Goal: Task Accomplishment & Management: Use online tool/utility

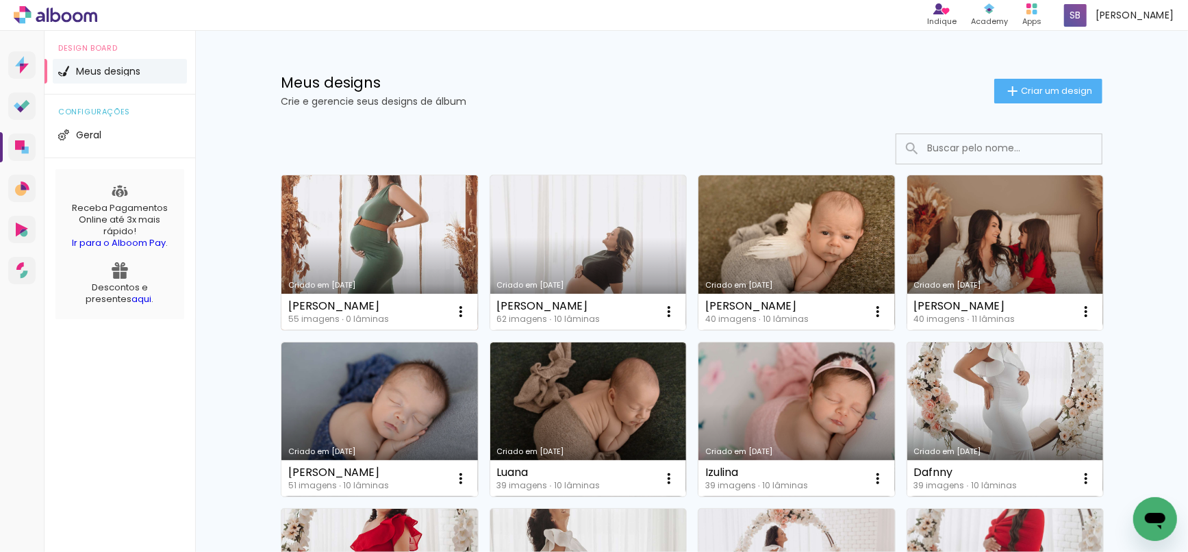
click at [396, 222] on link "Criado em 11/09/25" at bounding box center [379, 252] width 197 height 155
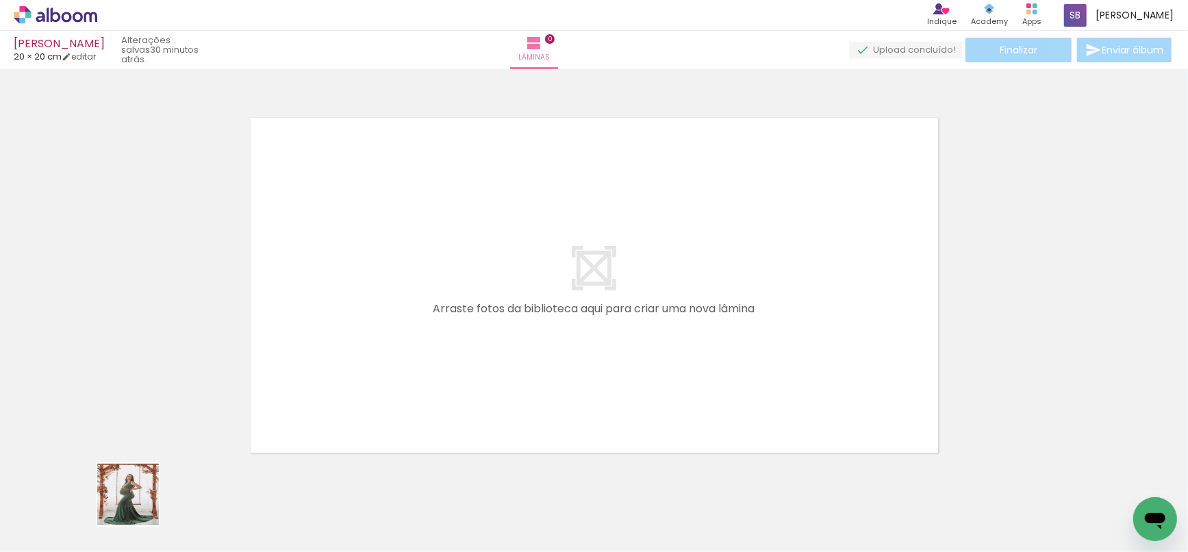
drag, startPoint x: 134, startPoint y: 505, endPoint x: 467, endPoint y: 313, distance: 384.2
click at [462, 301] on quentale-workspace at bounding box center [594, 276] width 1188 height 552
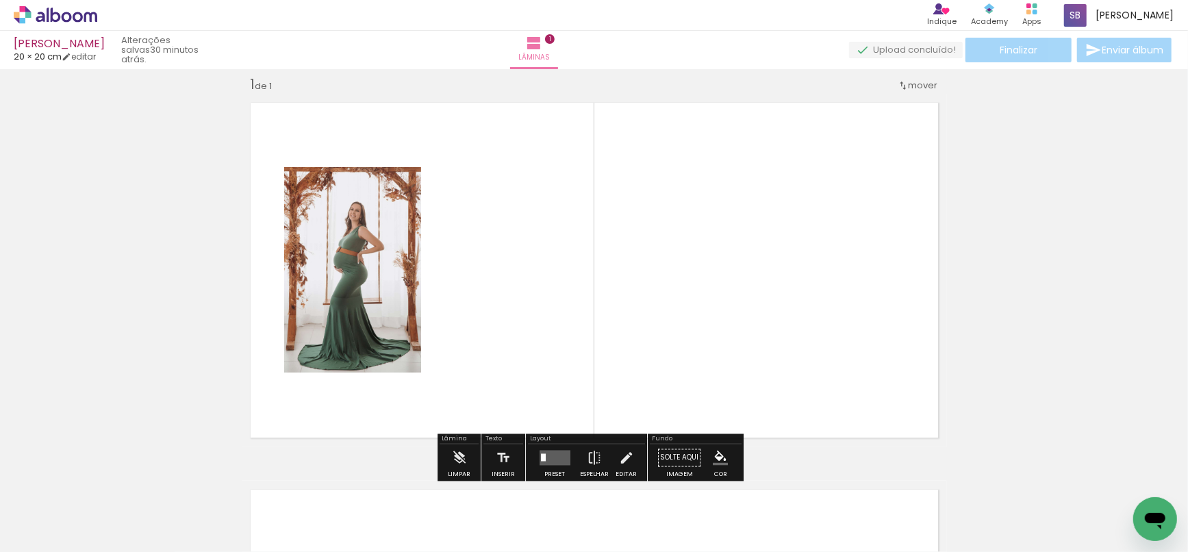
scroll to position [17, 0]
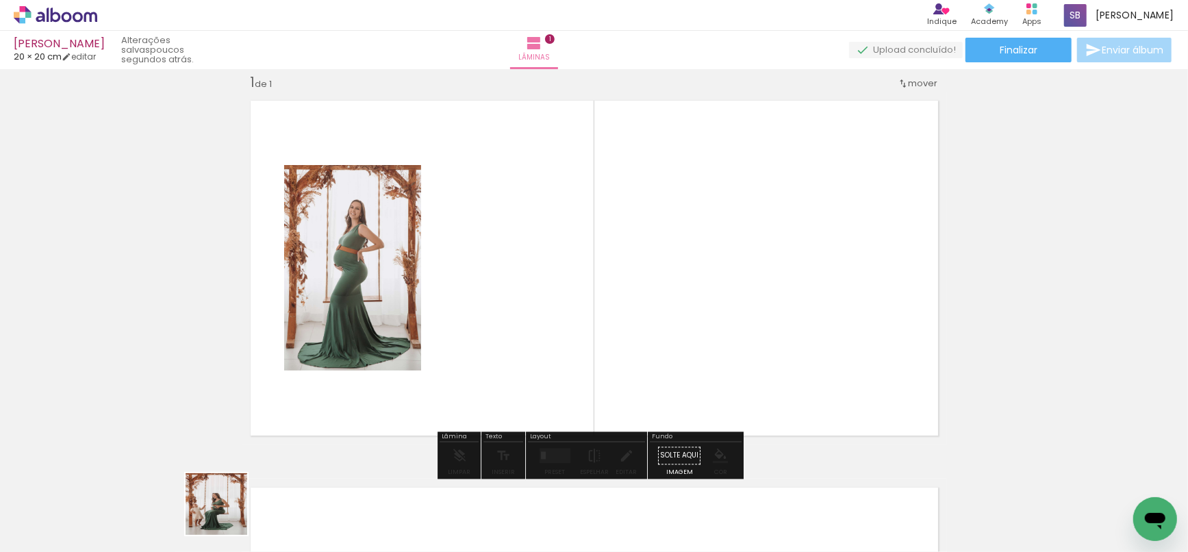
drag, startPoint x: 227, startPoint y: 514, endPoint x: 515, endPoint y: 330, distance: 342.2
click at [515, 330] on quentale-workspace at bounding box center [594, 276] width 1188 height 552
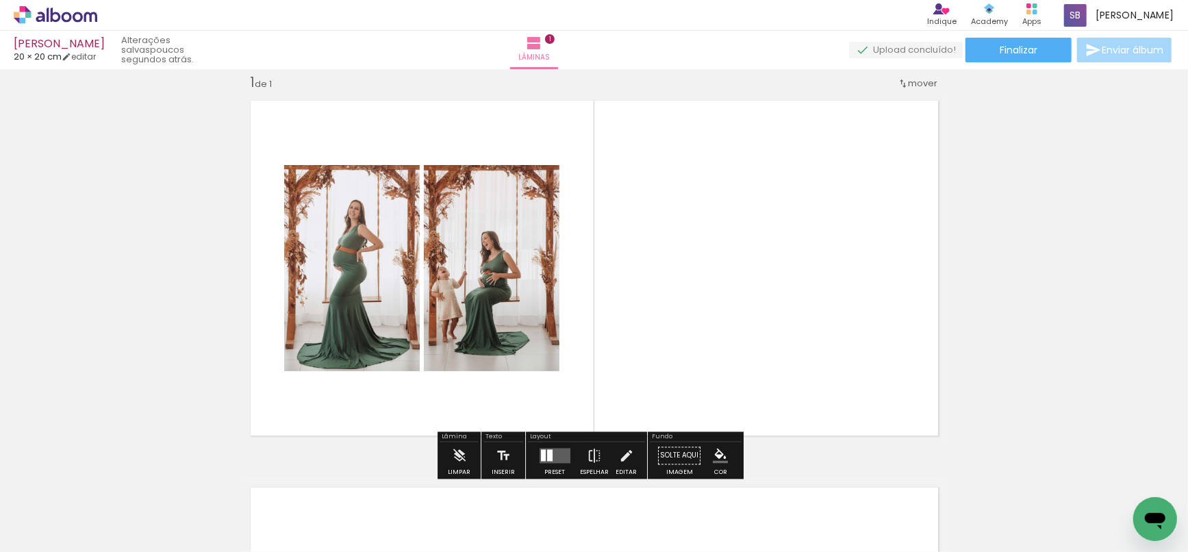
drag, startPoint x: 297, startPoint y: 510, endPoint x: 706, endPoint y: 208, distance: 508.5
click at [706, 208] on quentale-workspace at bounding box center [594, 276] width 1188 height 552
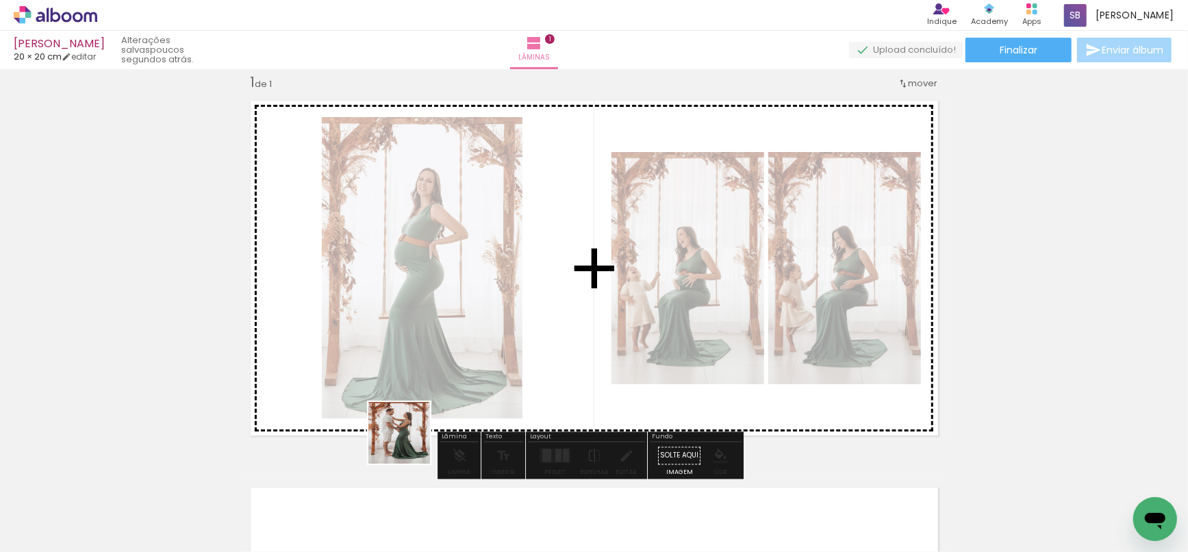
drag, startPoint x: 386, startPoint y: 488, endPoint x: 437, endPoint y: 414, distance: 89.5
click at [462, 304] on quentale-workspace at bounding box center [594, 276] width 1188 height 552
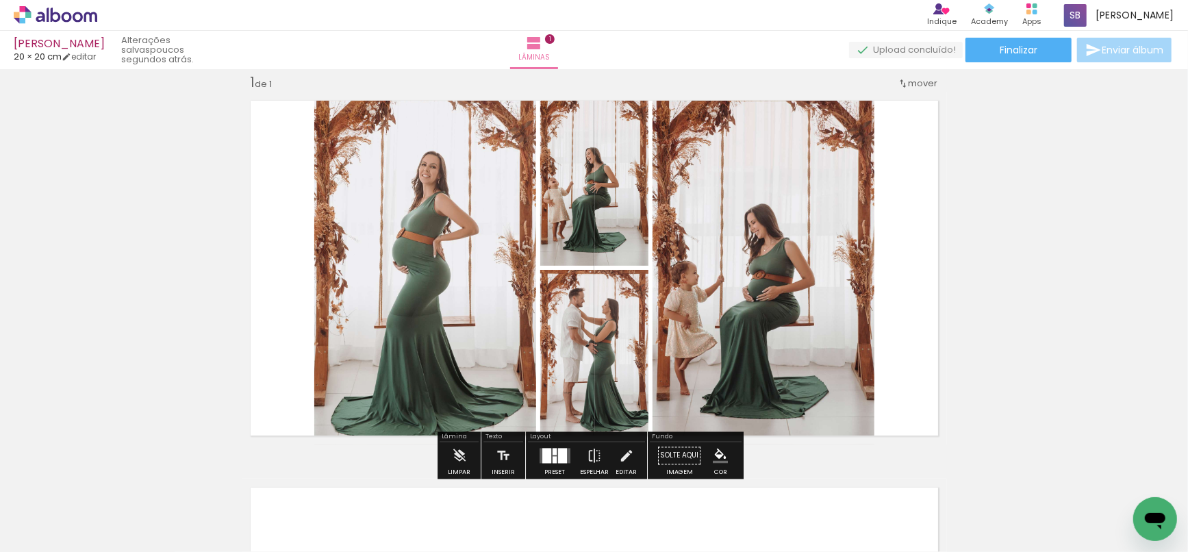
drag, startPoint x: 471, startPoint y: 523, endPoint x: 474, endPoint y: 275, distance: 248.0
click at [473, 281] on quentale-workspace at bounding box center [594, 276] width 1188 height 552
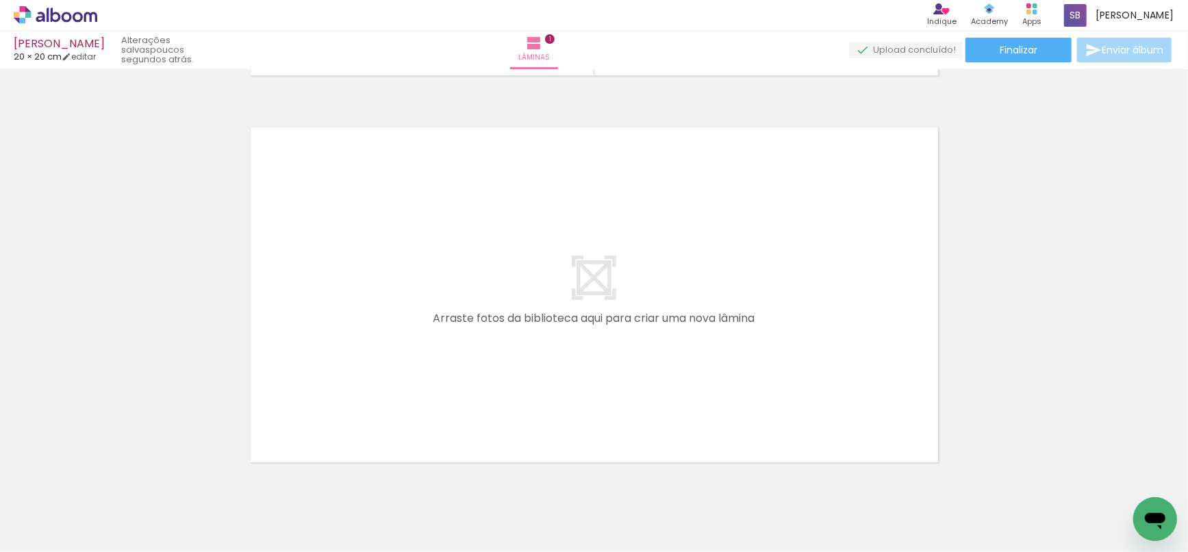
scroll to position [386, 0]
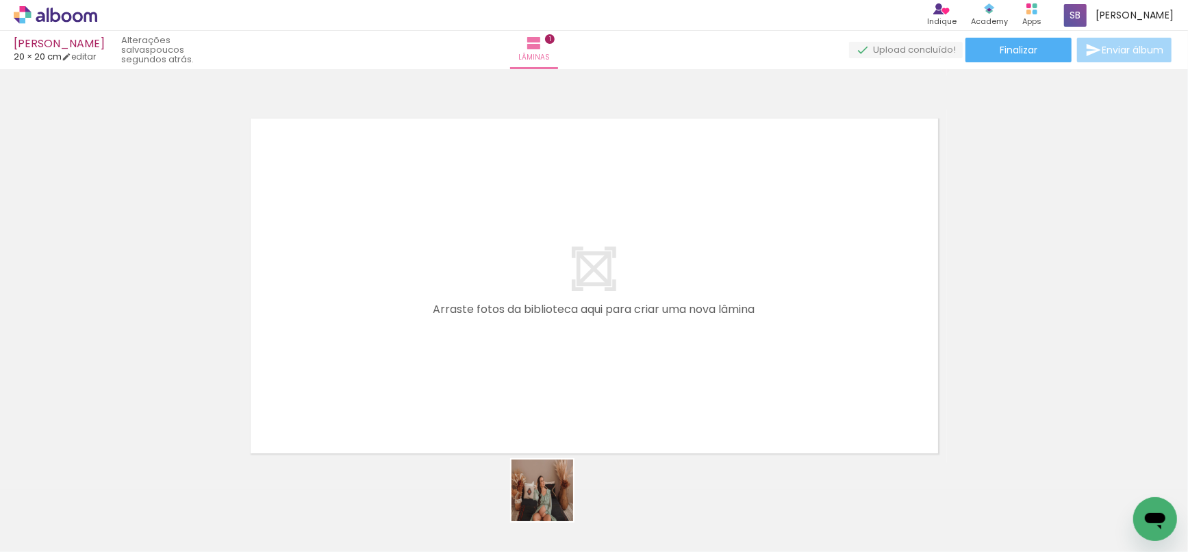
drag, startPoint x: 553, startPoint y: 501, endPoint x: 531, endPoint y: 395, distance: 108.3
click at [531, 395] on quentale-workspace at bounding box center [594, 276] width 1188 height 552
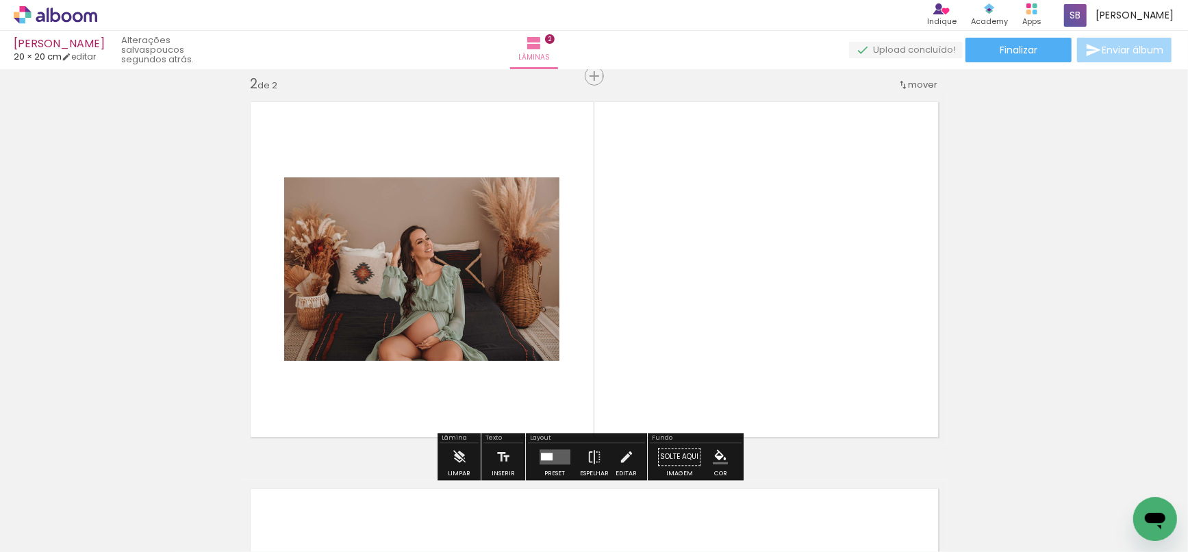
scroll to position [404, 0]
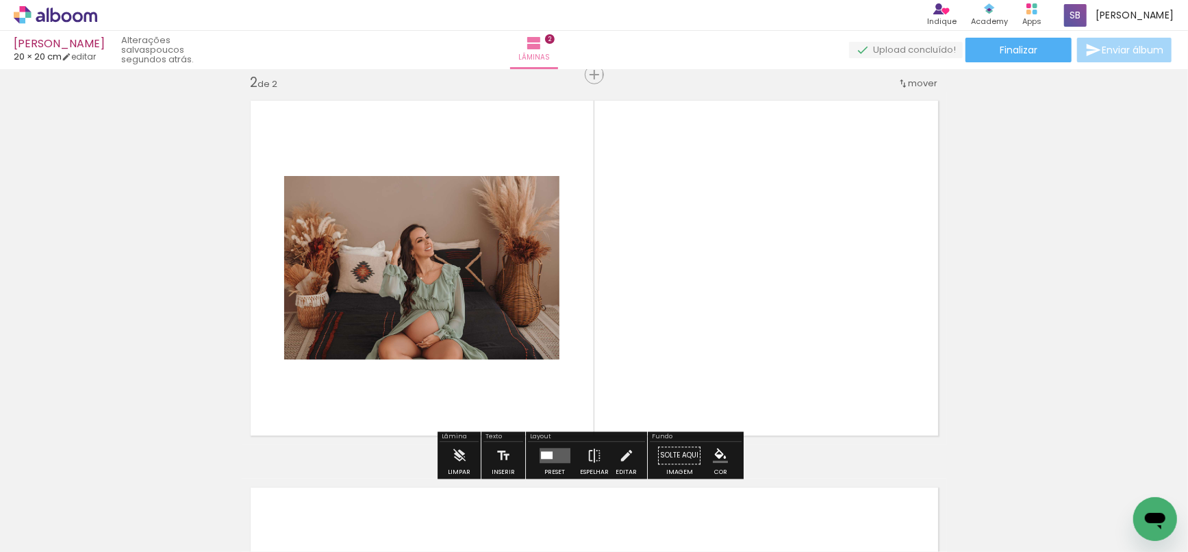
drag, startPoint x: 609, startPoint y: 519, endPoint x: 690, endPoint y: 210, distance: 319.9
click at [690, 210] on quentale-workspace at bounding box center [594, 276] width 1188 height 552
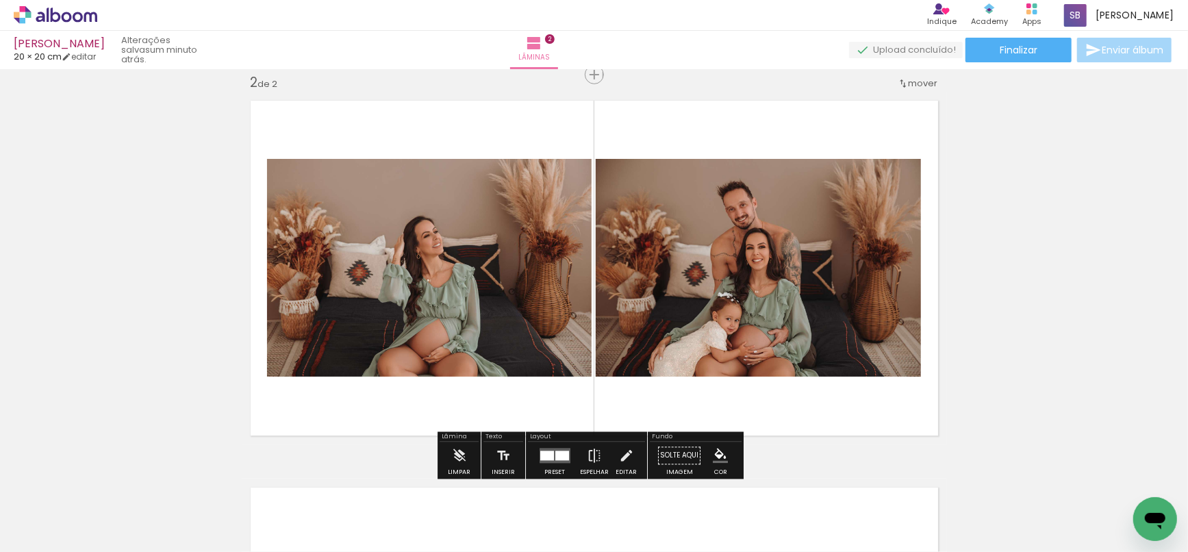
drag, startPoint x: 692, startPoint y: 505, endPoint x: 737, endPoint y: 497, distance: 45.9
click at [690, 305] on quentale-workspace at bounding box center [594, 276] width 1188 height 552
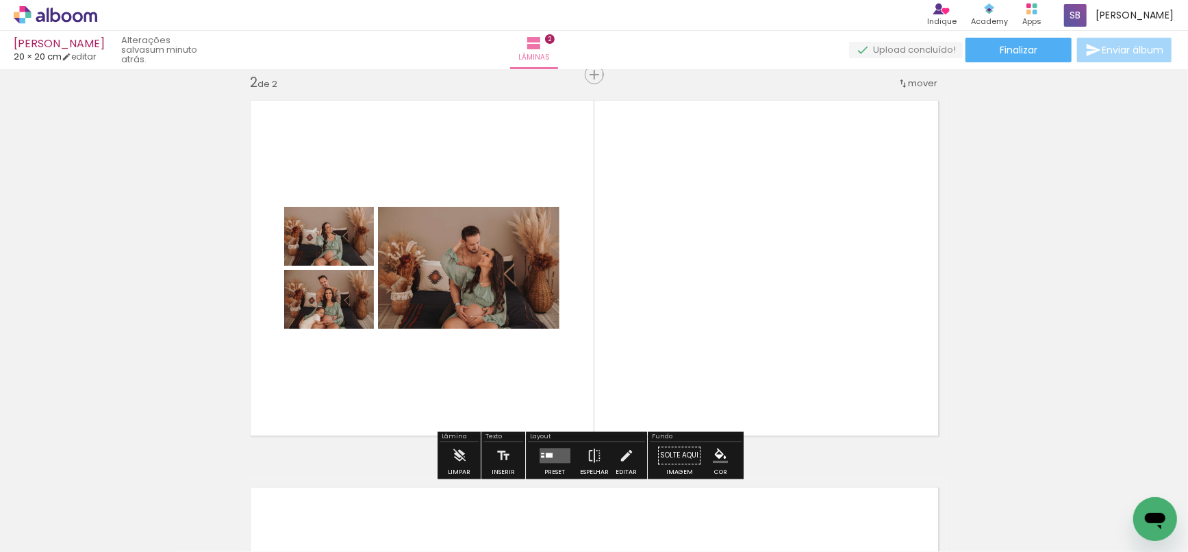
drag, startPoint x: 748, startPoint y: 509, endPoint x: 771, endPoint y: 451, distance: 62.4
click at [728, 301] on quentale-workspace at bounding box center [594, 276] width 1188 height 552
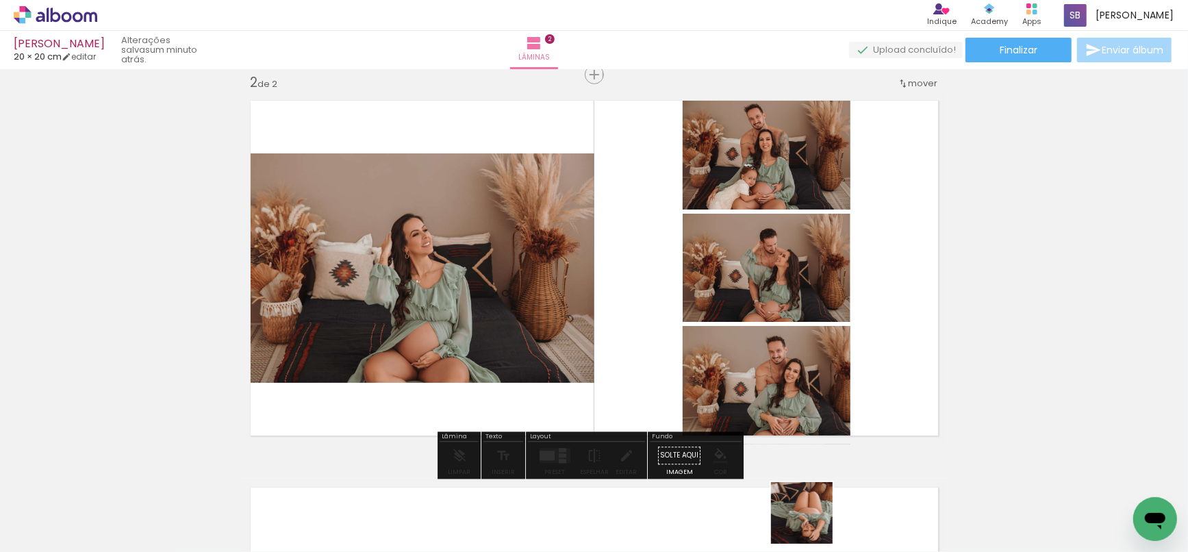
drag, startPoint x: 812, startPoint y: 523, endPoint x: 909, endPoint y: 525, distance: 96.6
click at [776, 317] on quentale-workspace at bounding box center [594, 276] width 1188 height 552
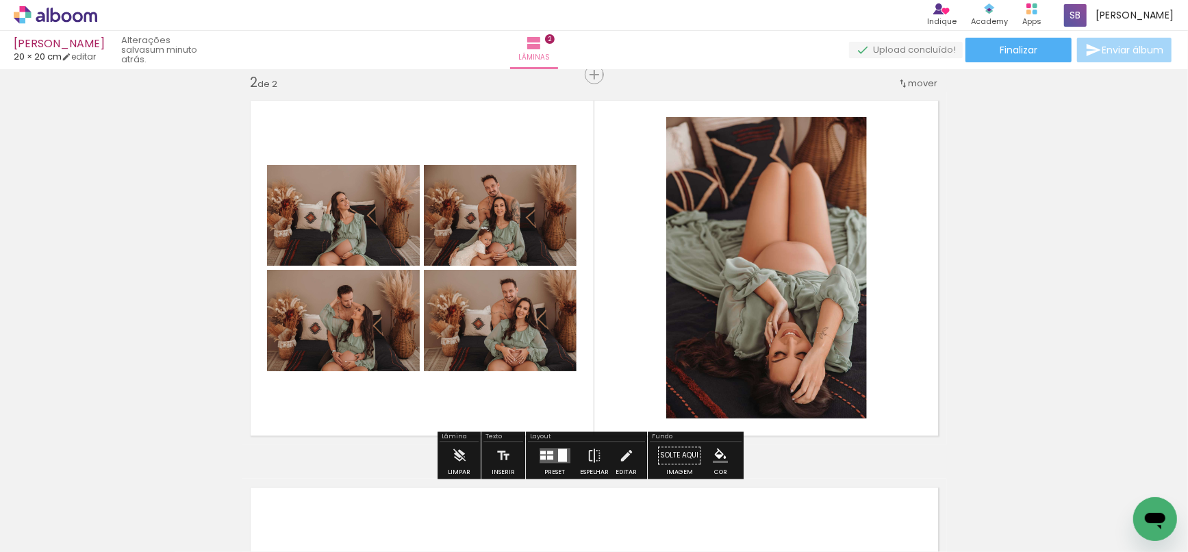
drag, startPoint x: 905, startPoint y: 480, endPoint x: 1054, endPoint y: 305, distance: 229.8
click at [805, 251] on quentale-workspace at bounding box center [594, 276] width 1188 height 552
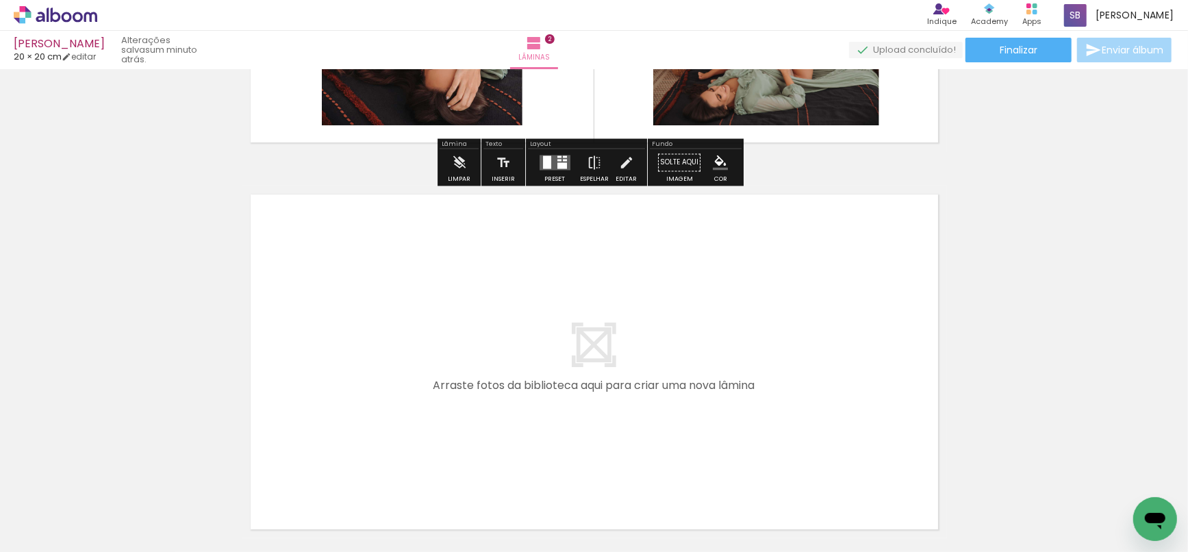
scroll to position [817, 0]
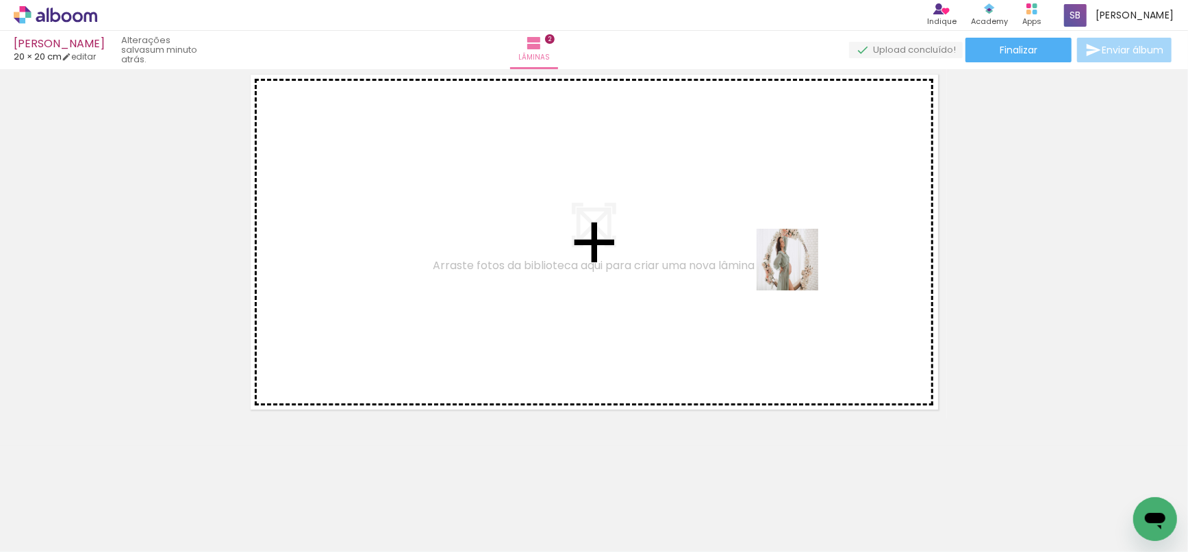
drag, startPoint x: 970, startPoint y: 481, endPoint x: 793, endPoint y: 272, distance: 273.6
click at [788, 262] on quentale-workspace at bounding box center [594, 276] width 1188 height 552
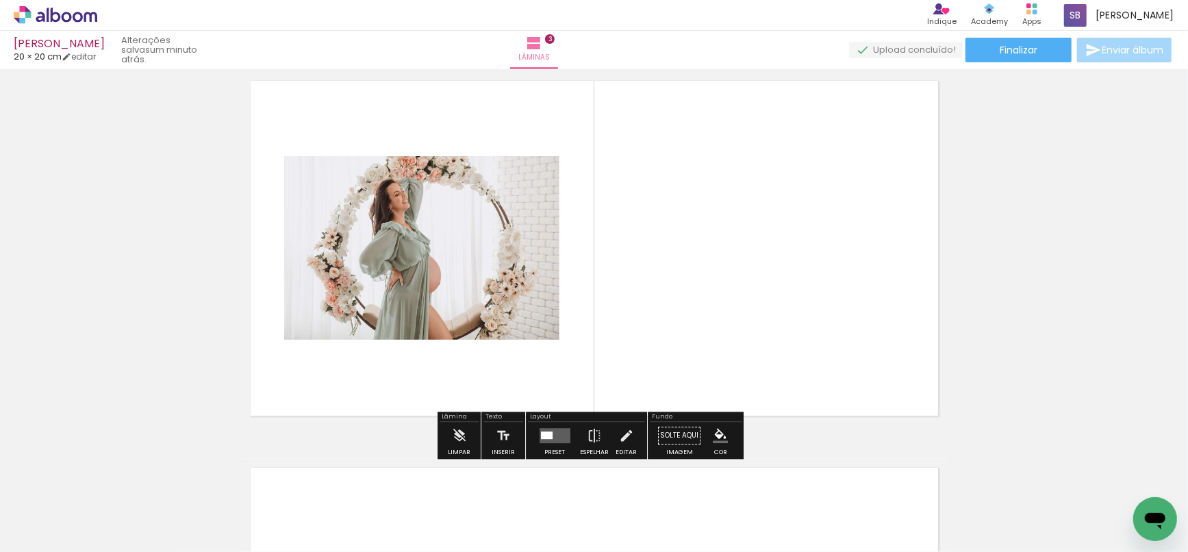
scroll to position [791, 0]
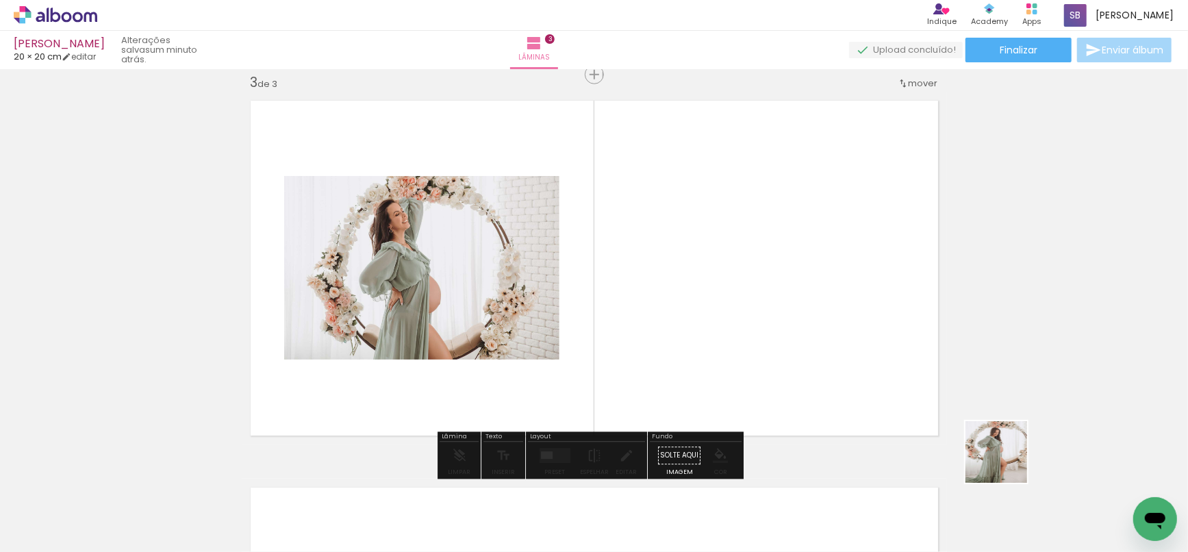
drag, startPoint x: 1059, startPoint y: 504, endPoint x: 1004, endPoint y: 376, distance: 139.3
click at [779, 303] on quentale-workspace at bounding box center [594, 276] width 1188 height 552
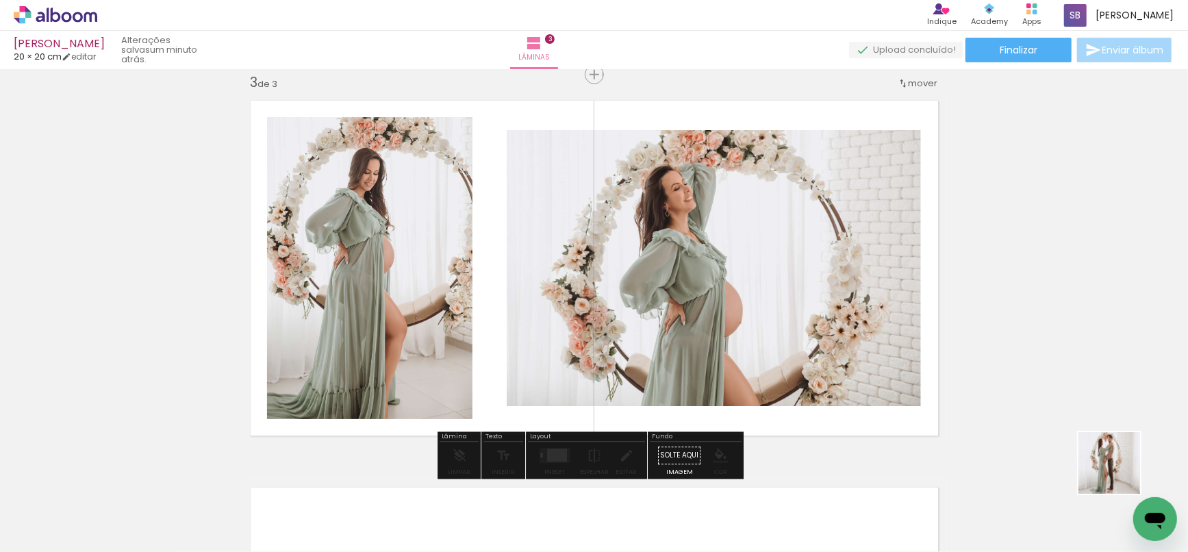
drag, startPoint x: 1144, startPoint y: 488, endPoint x: 705, endPoint y: 348, distance: 460.1
click at [734, 266] on quentale-workspace at bounding box center [594, 276] width 1188 height 552
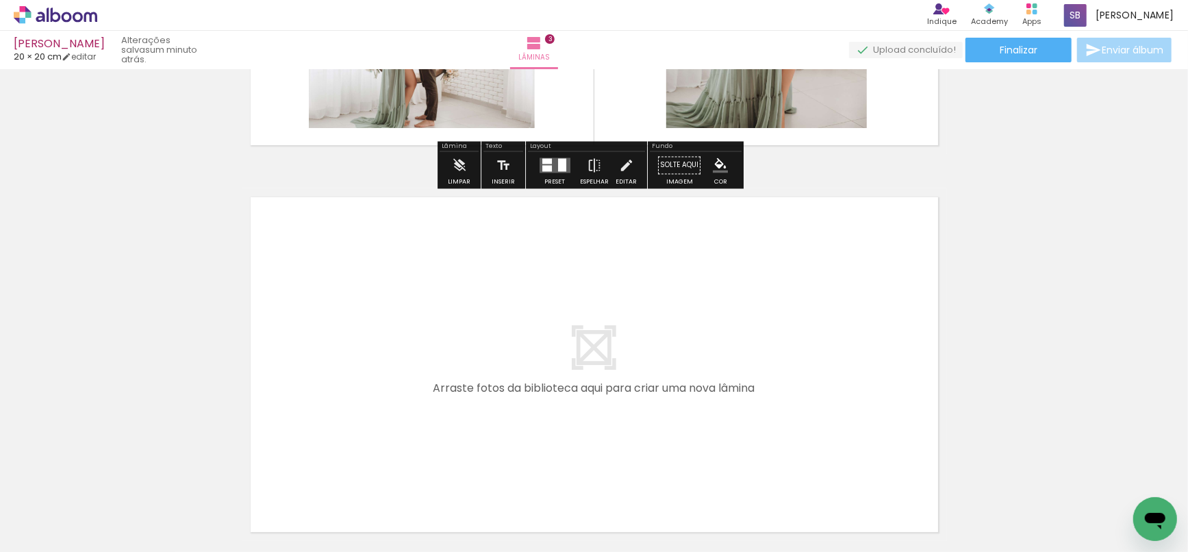
scroll to position [1137, 0]
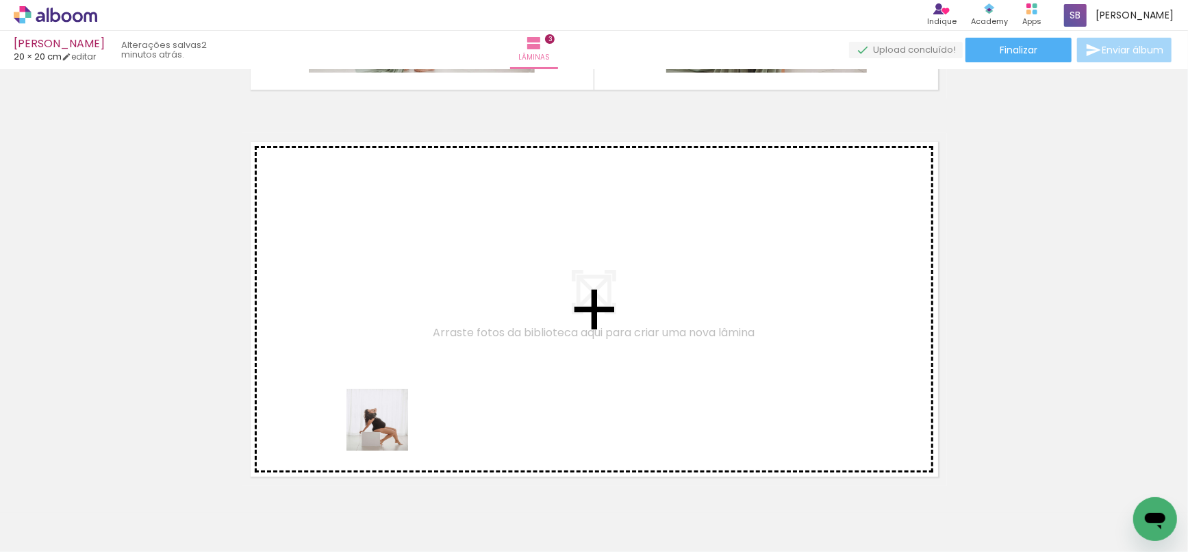
drag, startPoint x: 388, startPoint y: 430, endPoint x: 485, endPoint y: 538, distance: 145.5
click at [404, 370] on quentale-workspace at bounding box center [594, 276] width 1188 height 552
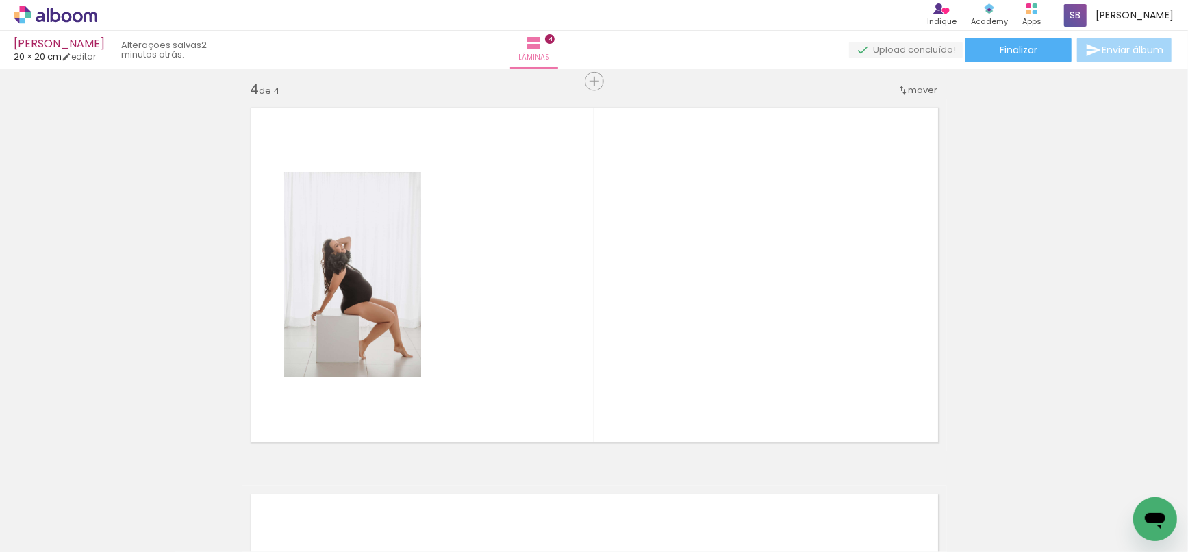
scroll to position [1178, 0]
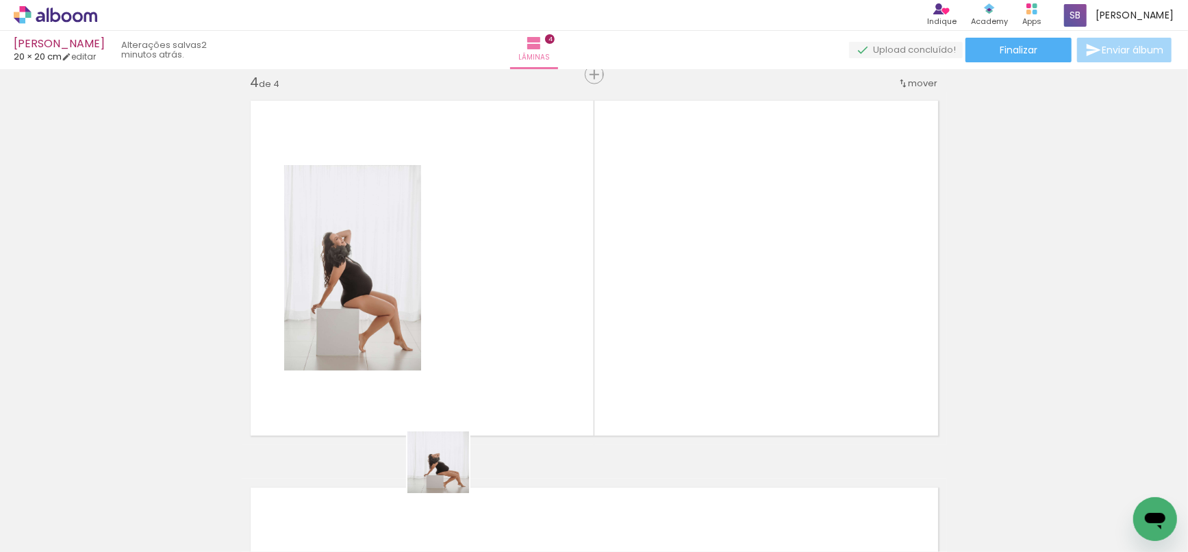
drag, startPoint x: 449, startPoint y: 473, endPoint x: 515, endPoint y: 232, distance: 249.4
click at [515, 232] on quentale-workspace at bounding box center [594, 276] width 1188 height 552
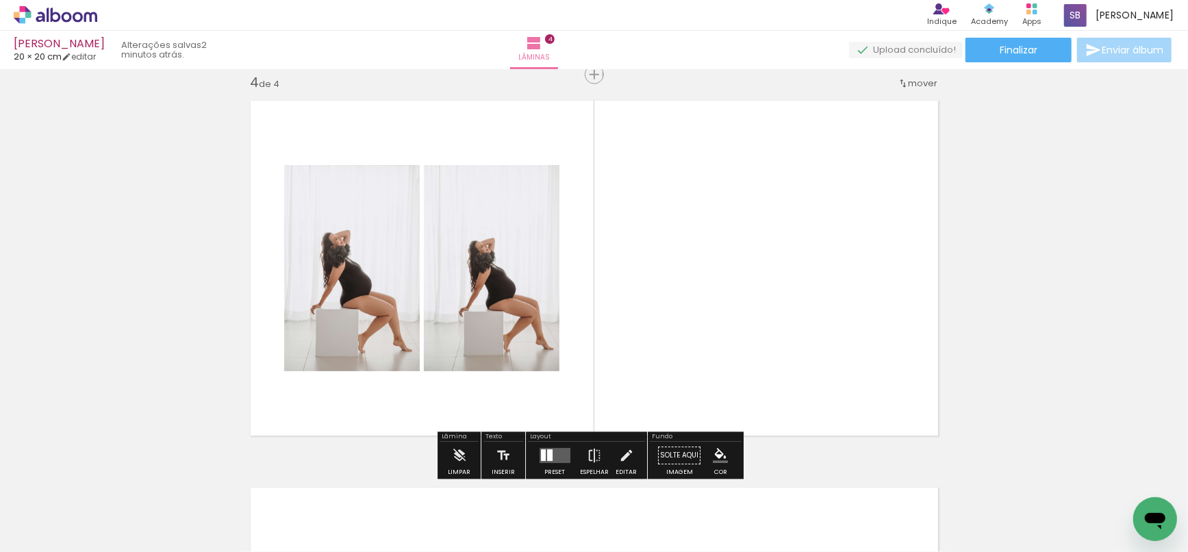
drag, startPoint x: 512, startPoint y: 494, endPoint x: 676, endPoint y: 378, distance: 200.9
click at [645, 299] on quentale-workspace at bounding box center [594, 276] width 1188 height 552
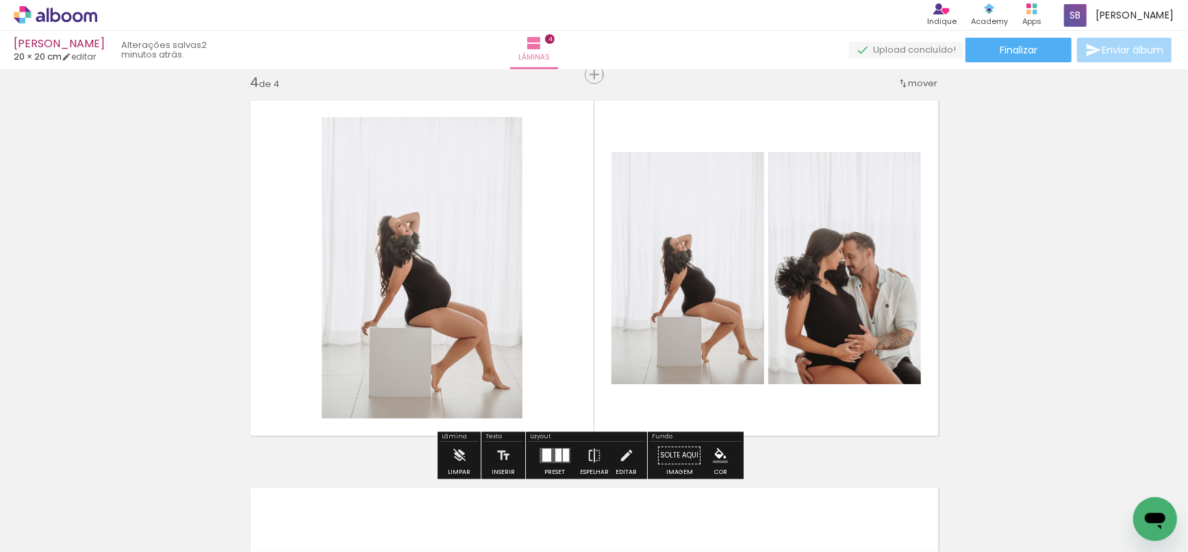
drag, startPoint x: 620, startPoint y: 506, endPoint x: 634, endPoint y: 477, distance: 32.8
click at [679, 257] on quentale-workspace at bounding box center [594, 276] width 1188 height 552
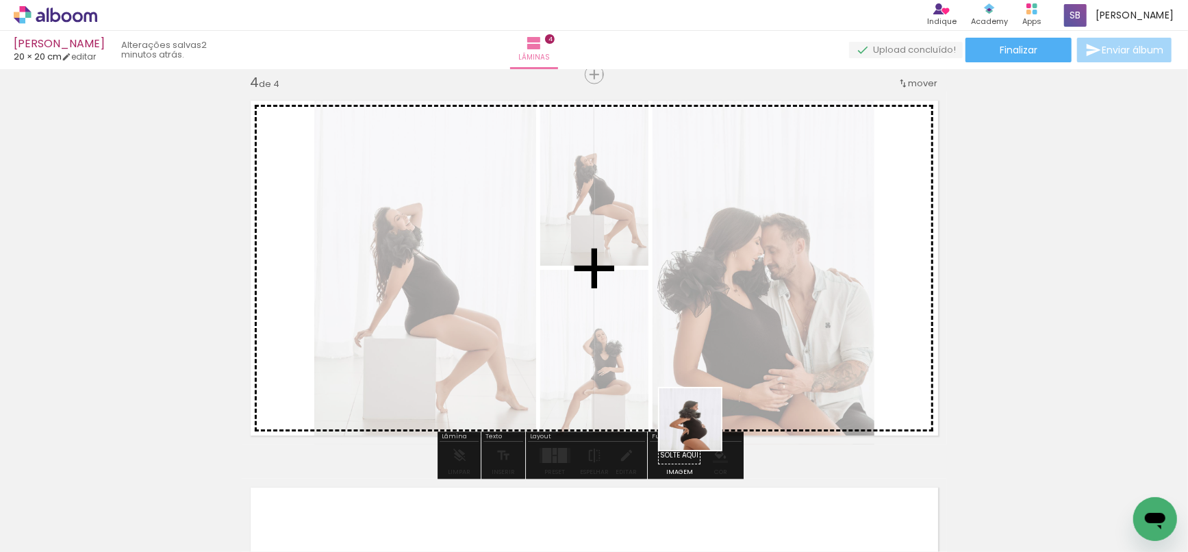
drag, startPoint x: 689, startPoint y: 513, endPoint x: 710, endPoint y: 308, distance: 205.9
click at [703, 382] on quentale-workspace at bounding box center [594, 276] width 1188 height 552
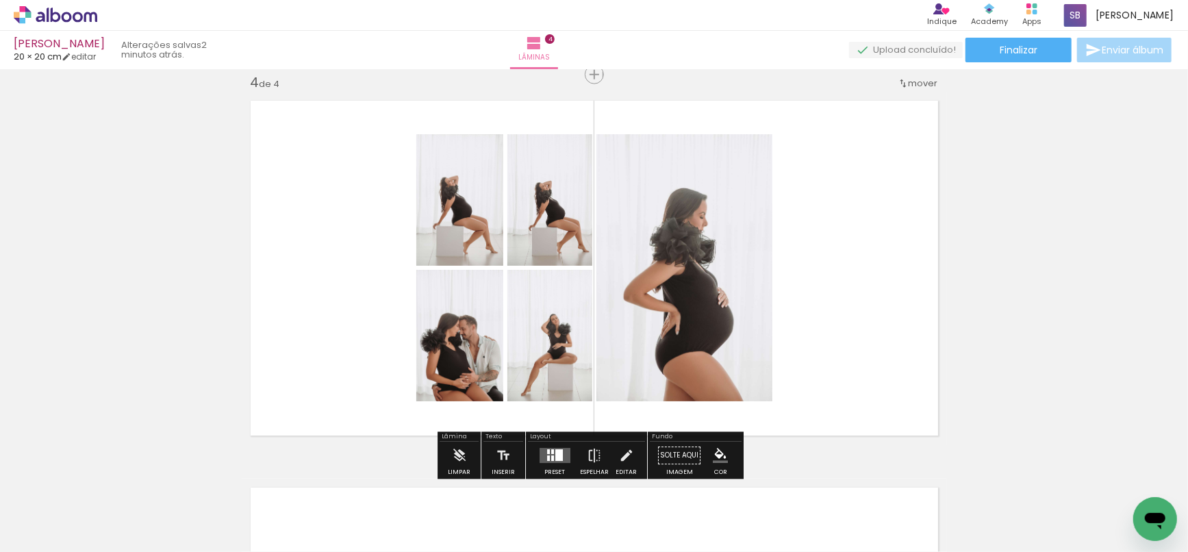
drag, startPoint x: 762, startPoint y: 418, endPoint x: 800, endPoint y: 407, distance: 39.9
click at [762, 303] on quentale-workspace at bounding box center [594, 276] width 1188 height 552
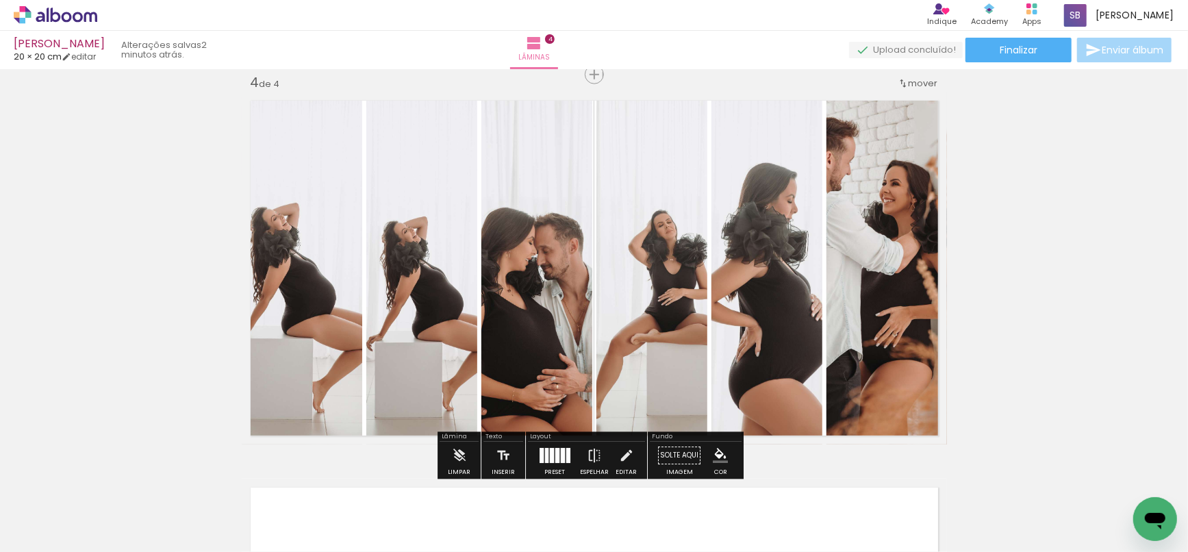
drag, startPoint x: 825, startPoint y: 510, endPoint x: 838, endPoint y: 278, distance: 232.5
click at [827, 314] on quentale-workspace at bounding box center [594, 276] width 1188 height 552
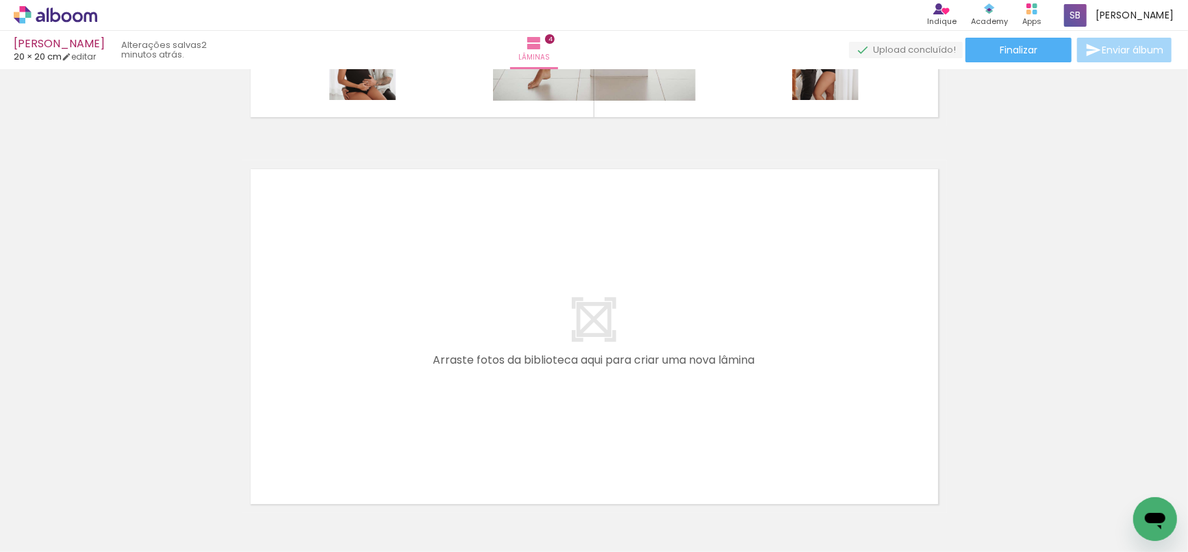
scroll to position [1513, 0]
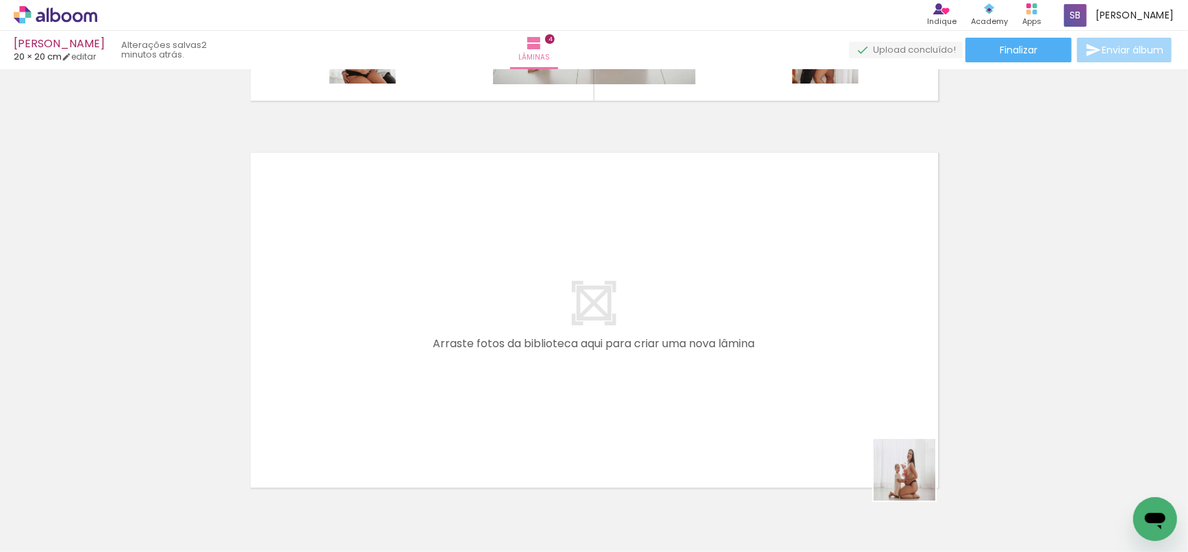
drag, startPoint x: 925, startPoint y: 497, endPoint x: 760, endPoint y: 356, distance: 217.2
click at [760, 356] on quentale-workspace at bounding box center [594, 276] width 1188 height 552
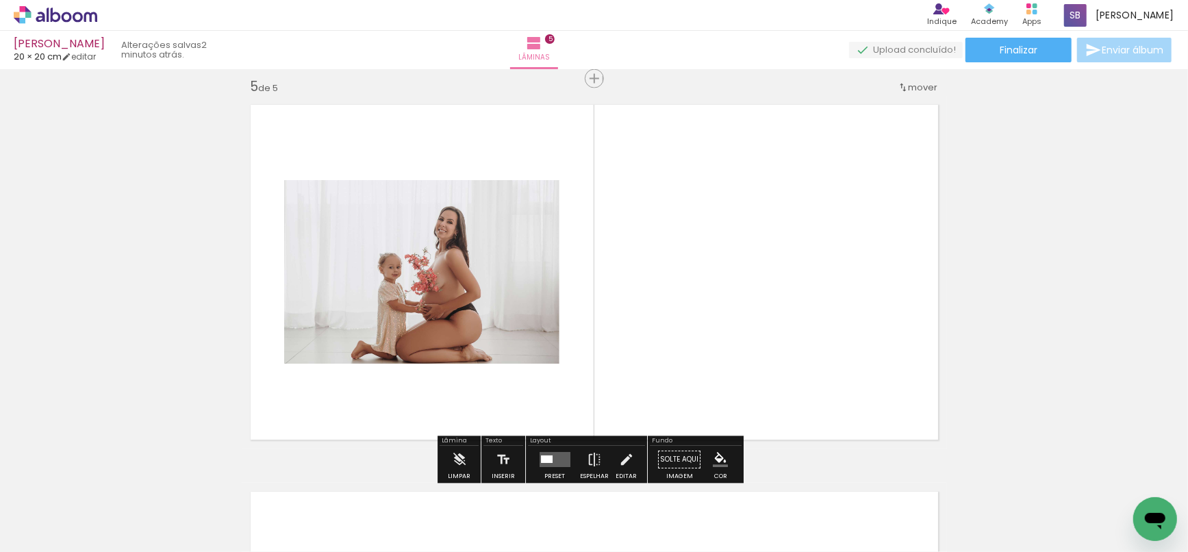
scroll to position [1565, 0]
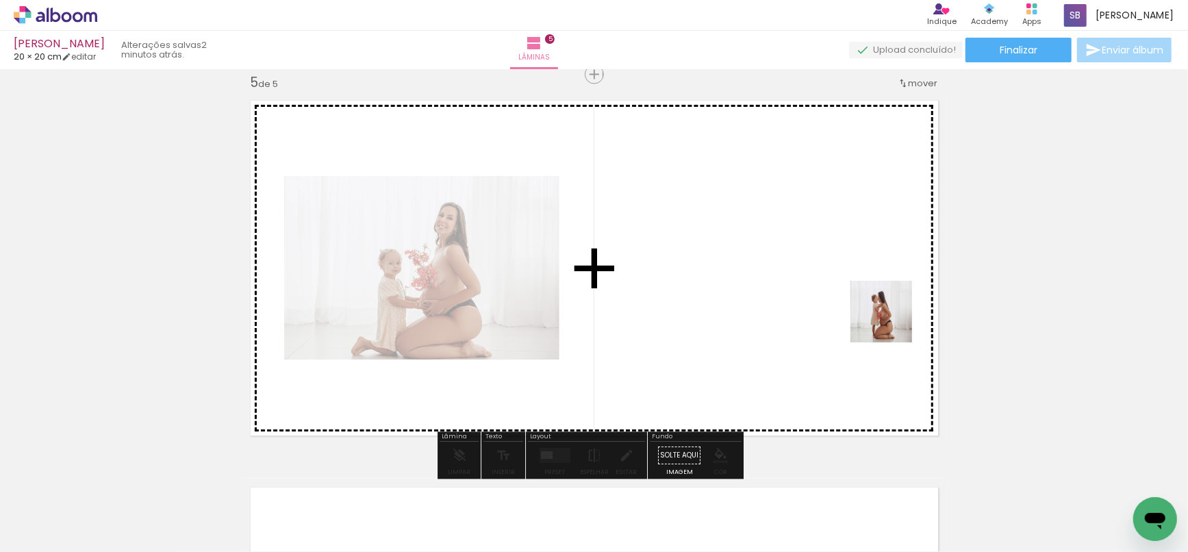
drag, startPoint x: 958, startPoint y: 499, endPoint x: 884, endPoint y: 314, distance: 200.1
click at [884, 314] on quentale-workspace at bounding box center [594, 276] width 1188 height 552
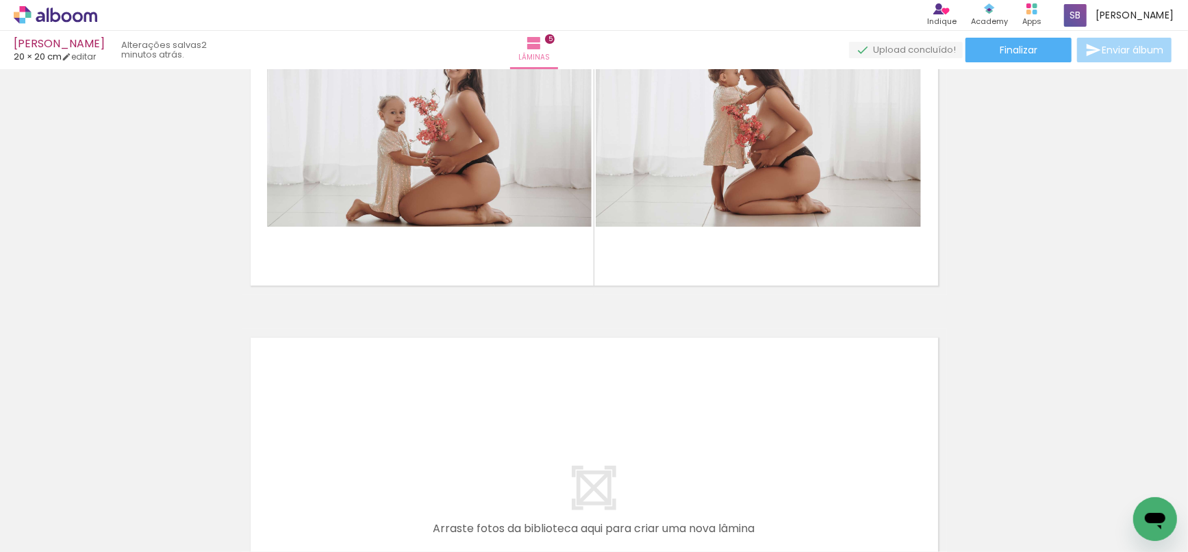
scroll to position [0, 1225]
drag, startPoint x: 667, startPoint y: 507, endPoint x: 675, endPoint y: 421, distance: 86.0
click at [675, 421] on quentale-workspace at bounding box center [594, 276] width 1188 height 552
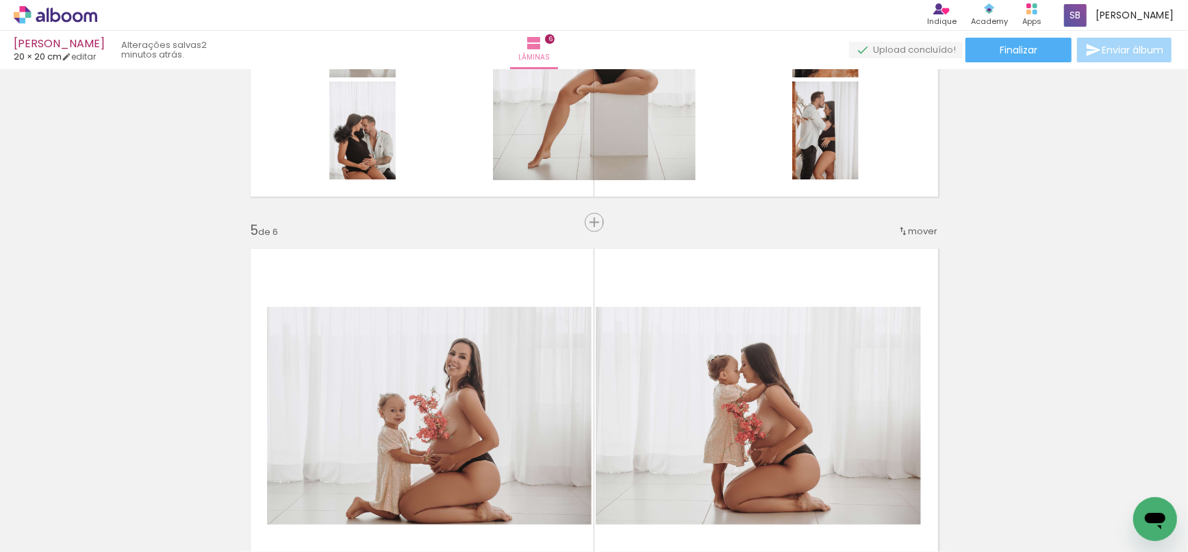
scroll to position [1405, 0]
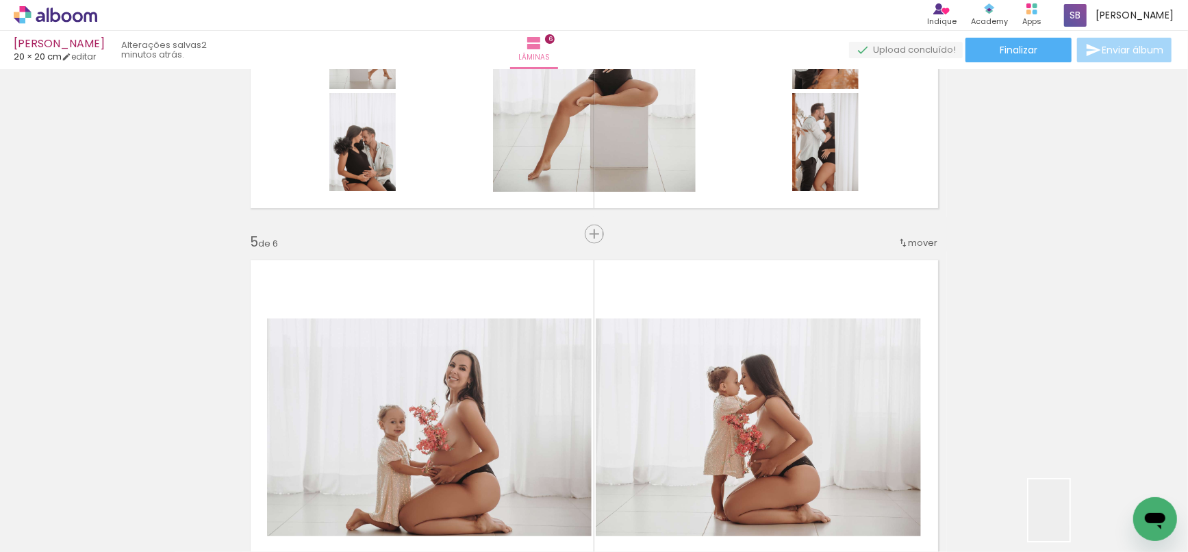
drag, startPoint x: 1070, startPoint y: 521, endPoint x: 767, endPoint y: 401, distance: 325.3
click at [638, 376] on quentale-workspace at bounding box center [594, 276] width 1188 height 552
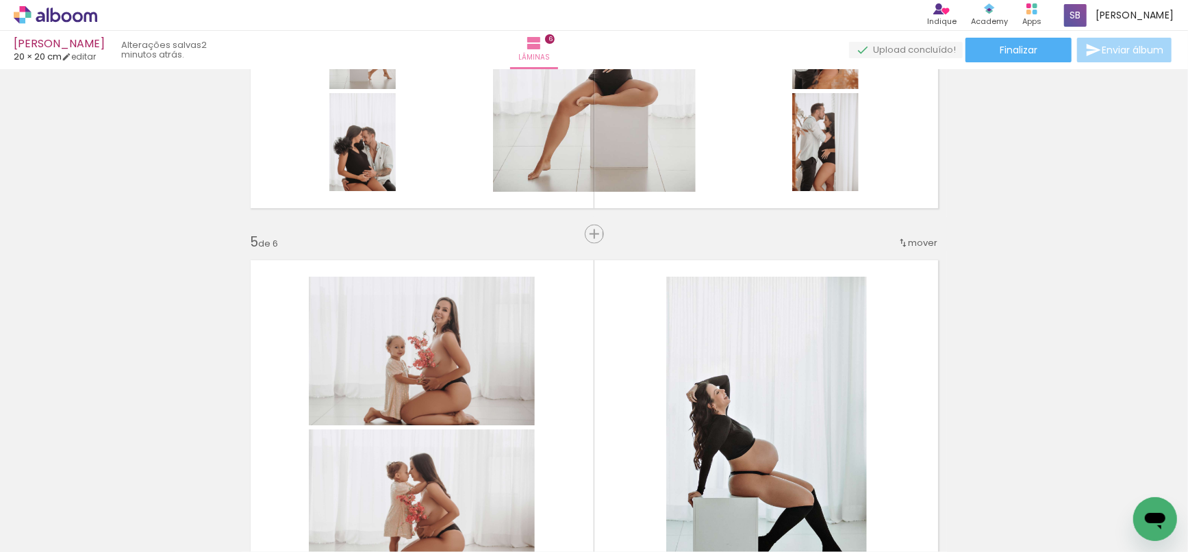
drag, startPoint x: 1125, startPoint y: 495, endPoint x: 727, endPoint y: 373, distance: 416.2
click at [727, 373] on quentale-workspace at bounding box center [594, 276] width 1188 height 552
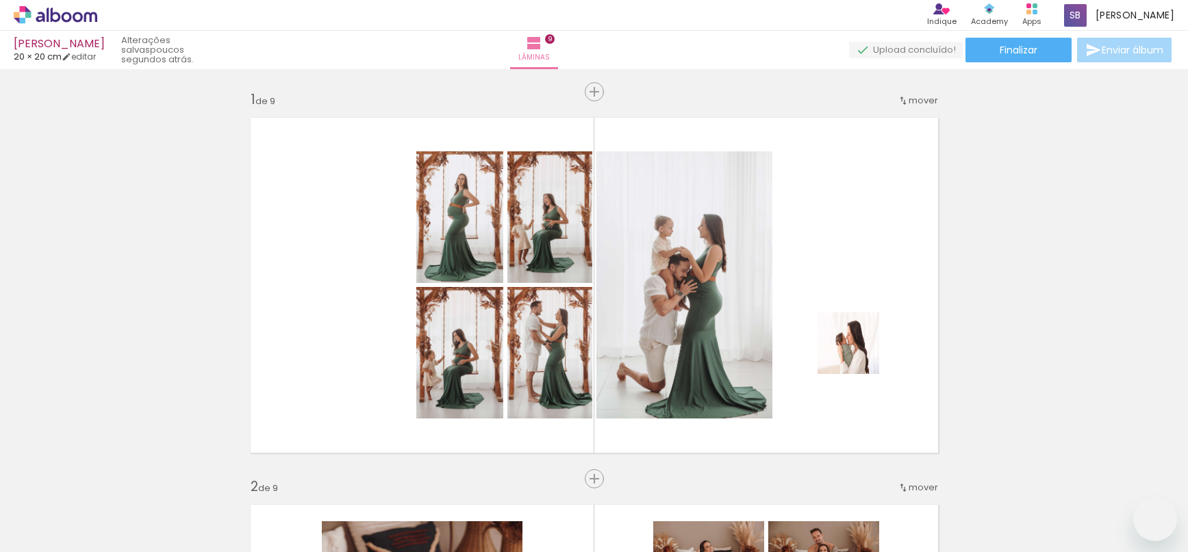
click at [831, 326] on quentale-workspace at bounding box center [594, 276] width 1188 height 552
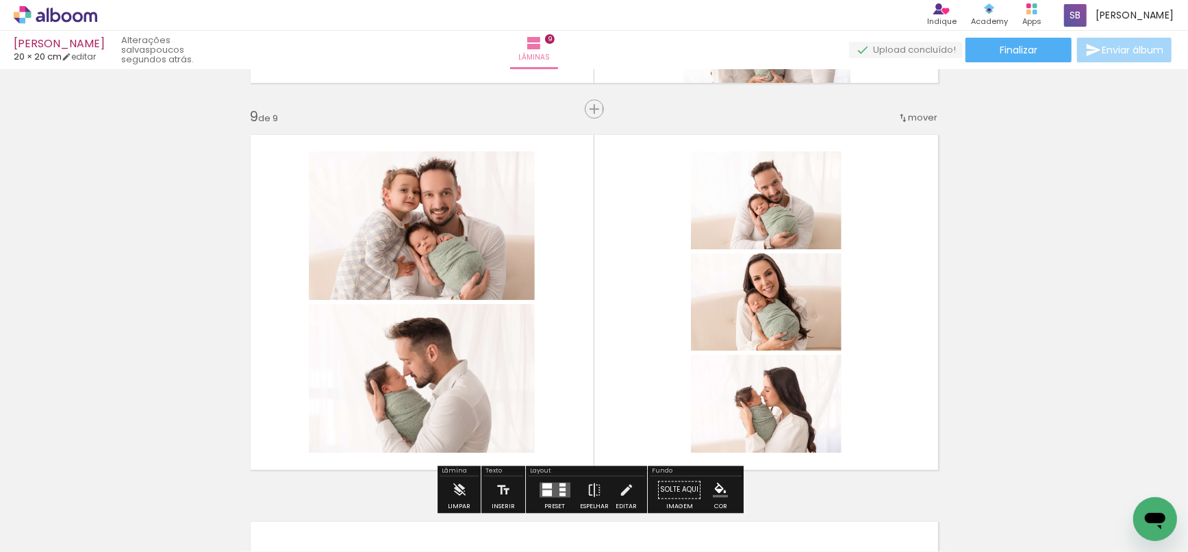
scroll to position [0, 3146]
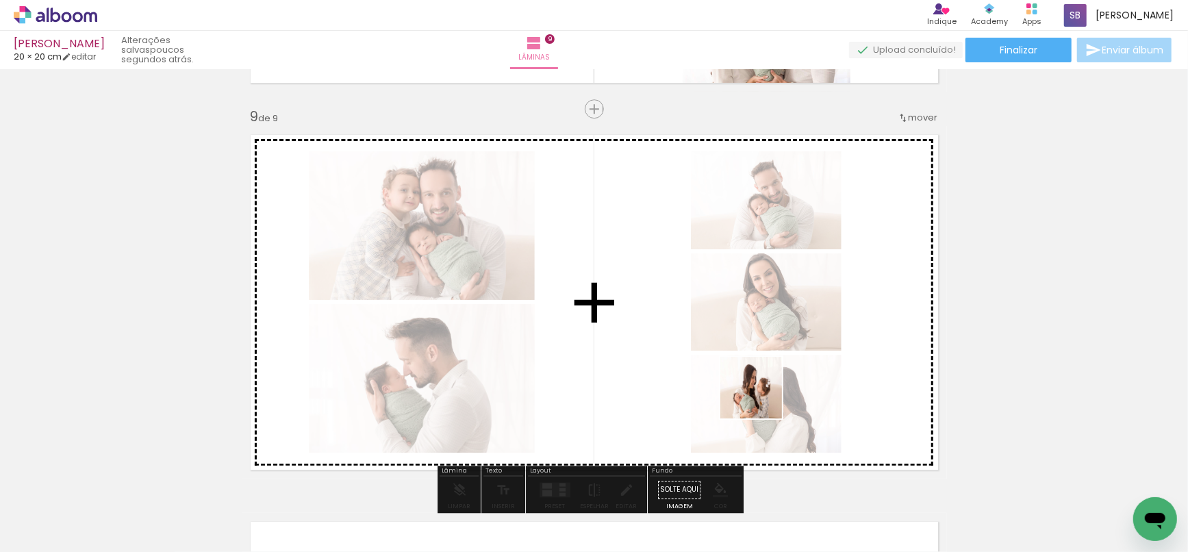
drag, startPoint x: 748, startPoint y: 514, endPoint x: 763, endPoint y: 359, distance: 156.2
click at [763, 359] on quentale-workspace at bounding box center [594, 276] width 1188 height 552
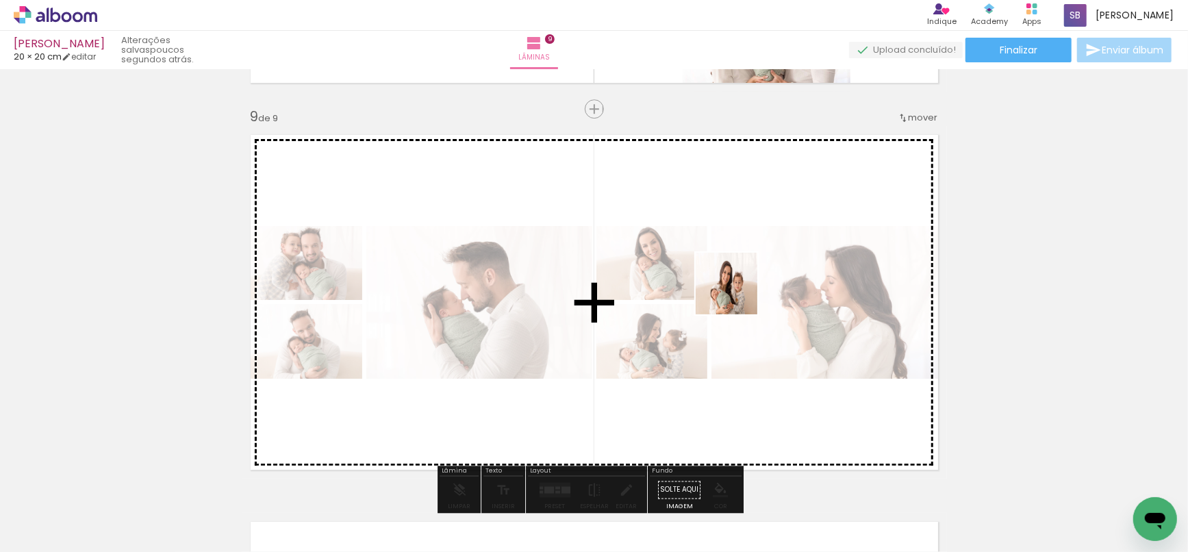
drag, startPoint x: 688, startPoint y: 508, endPoint x: 755, endPoint y: 264, distance: 252.2
click at [743, 273] on quentale-workspace at bounding box center [594, 276] width 1188 height 552
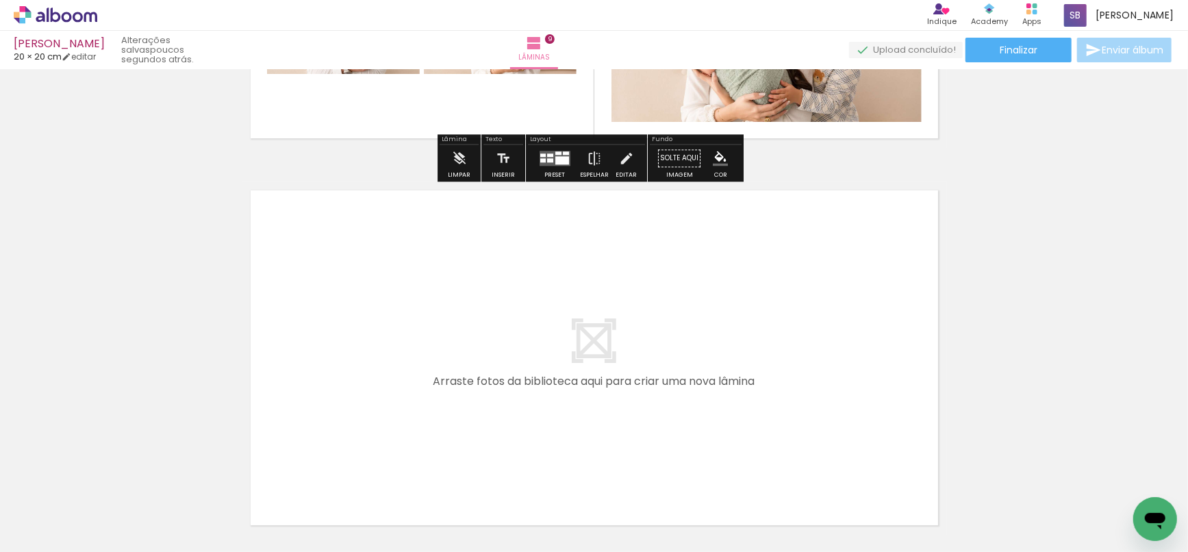
scroll to position [3481, 0]
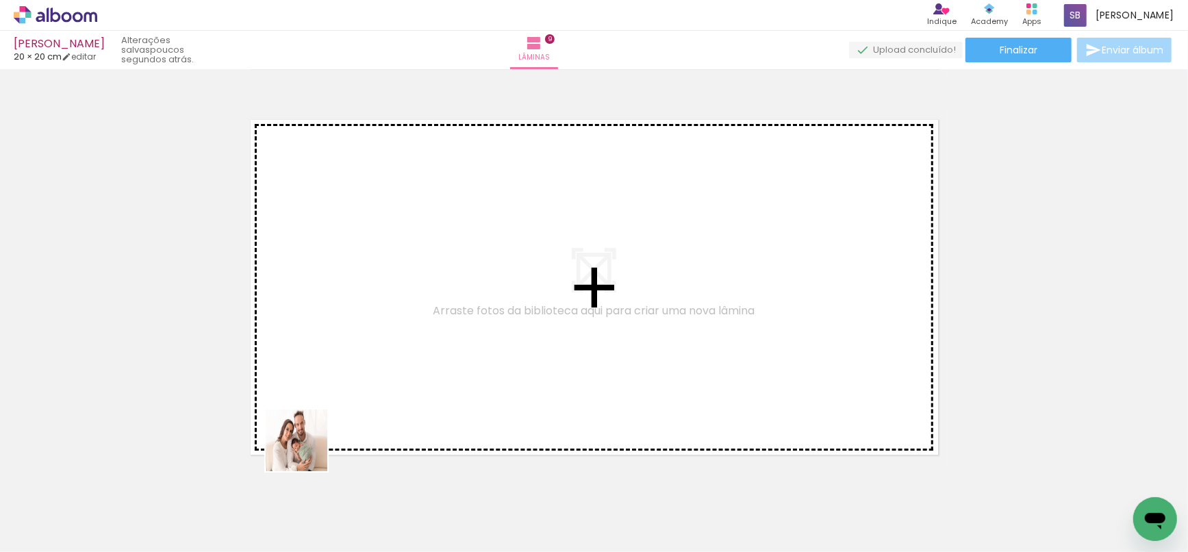
drag, startPoint x: 288, startPoint y: 519, endPoint x: 347, endPoint y: 375, distance: 155.4
click at [347, 375] on quentale-workspace at bounding box center [594, 276] width 1188 height 552
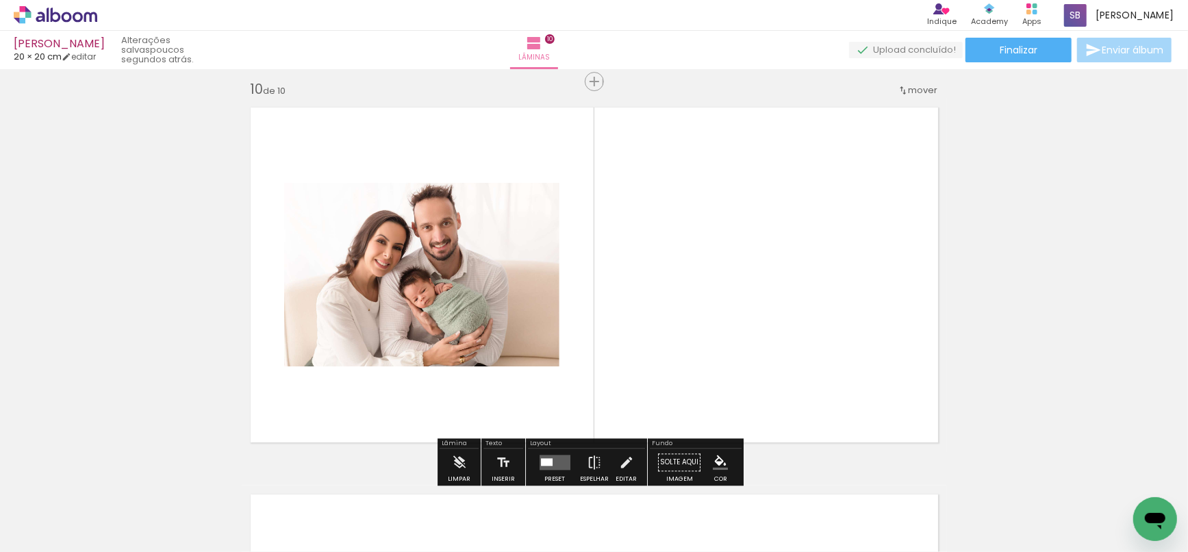
scroll to position [3500, 0]
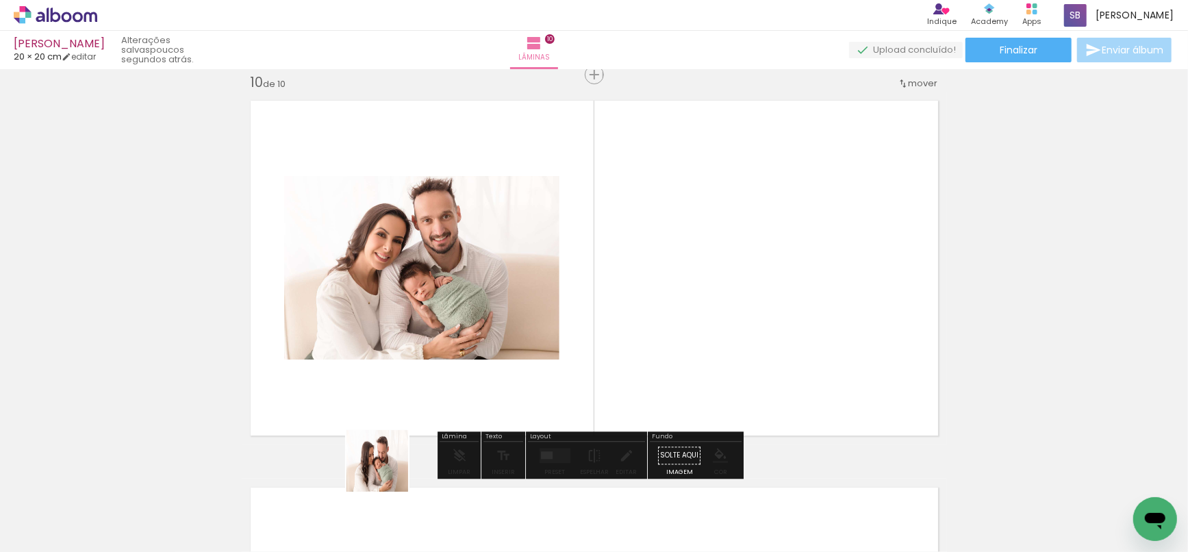
drag, startPoint x: 360, startPoint y: 516, endPoint x: 595, endPoint y: 262, distance: 345.6
click at [595, 262] on quentale-workspace at bounding box center [594, 276] width 1188 height 552
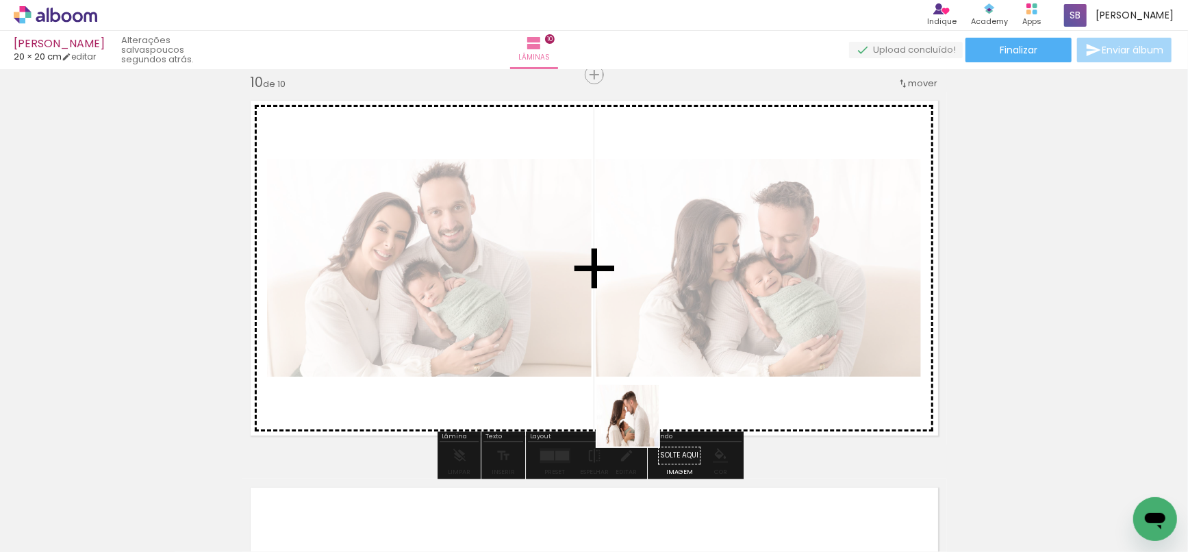
drag, startPoint x: 593, startPoint y: 496, endPoint x: 1003, endPoint y: 373, distance: 427.7
click at [683, 353] on quentale-workspace at bounding box center [594, 276] width 1188 height 552
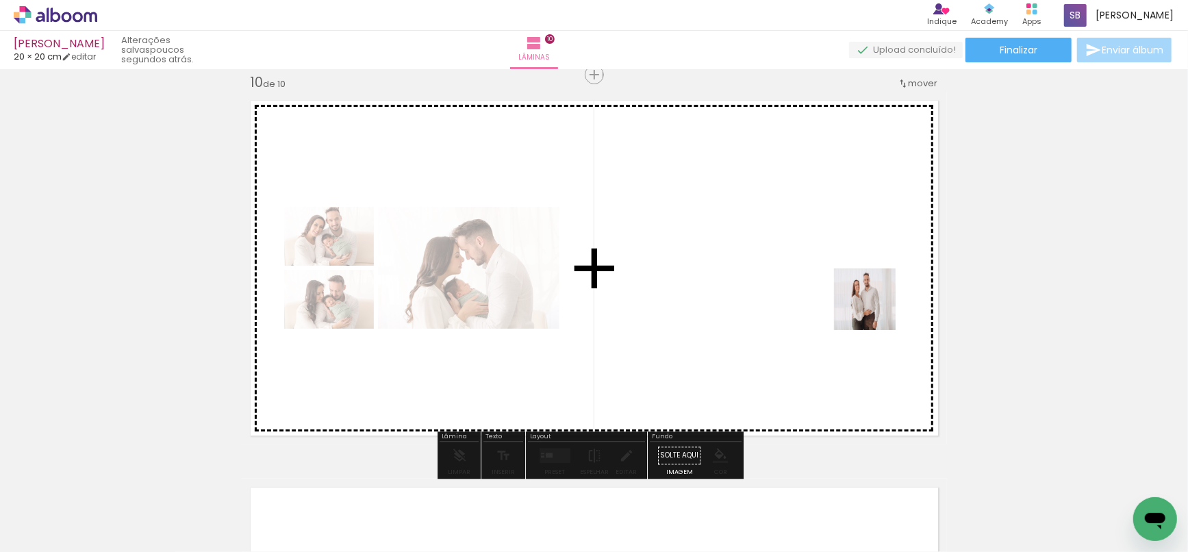
drag, startPoint x: 1052, startPoint y: 502, endPoint x: 875, endPoint y: 310, distance: 261.3
click at [875, 310] on quentale-workspace at bounding box center [594, 276] width 1188 height 552
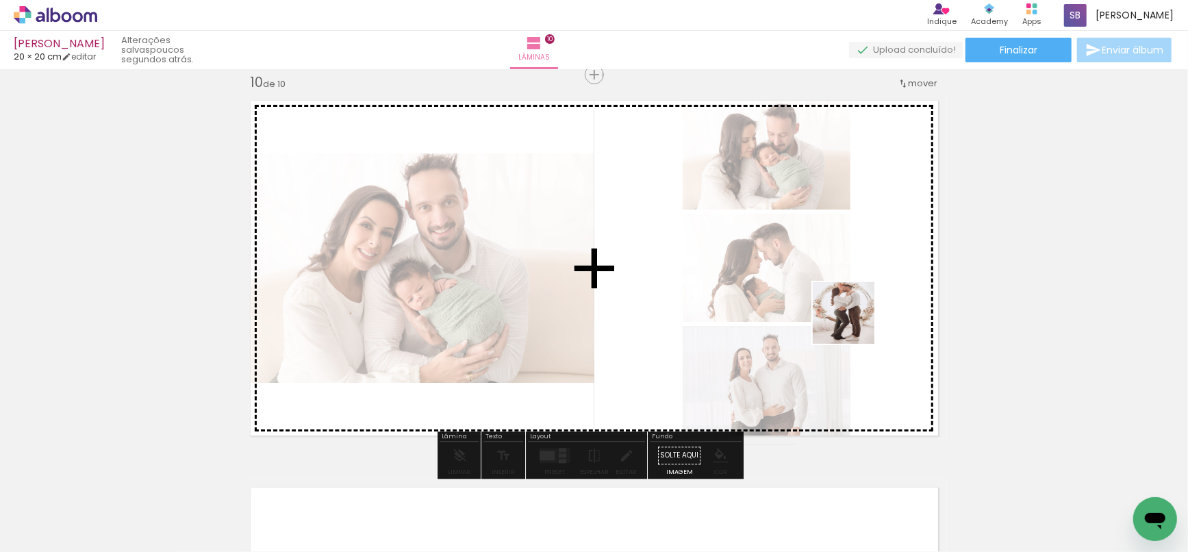
drag, startPoint x: 1139, startPoint y: 482, endPoint x: 829, endPoint y: 307, distance: 355.8
click at [829, 308] on quentale-workspace at bounding box center [594, 276] width 1188 height 552
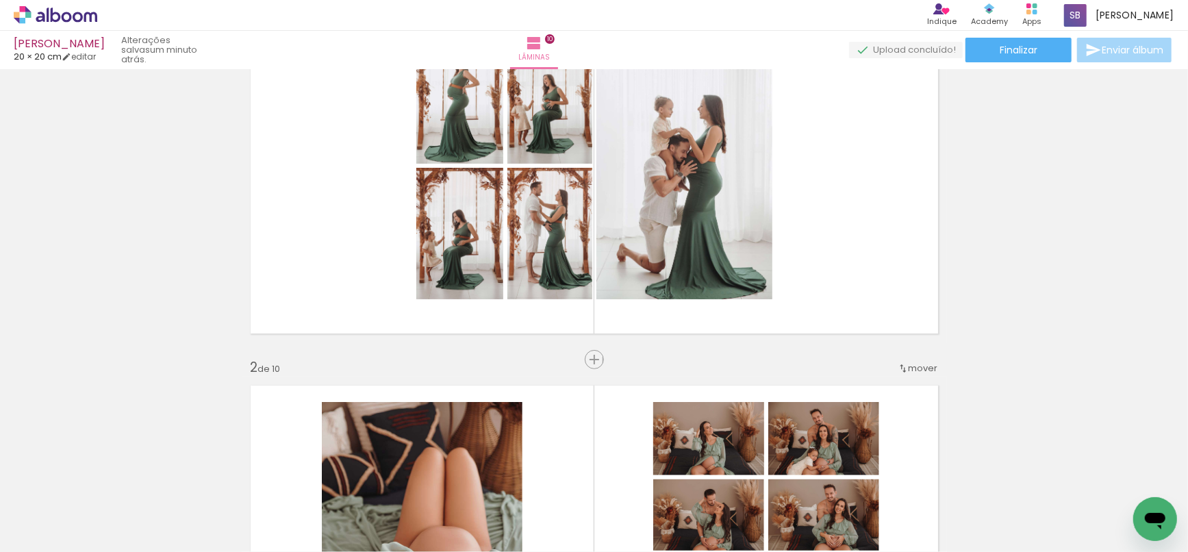
scroll to position [152, 0]
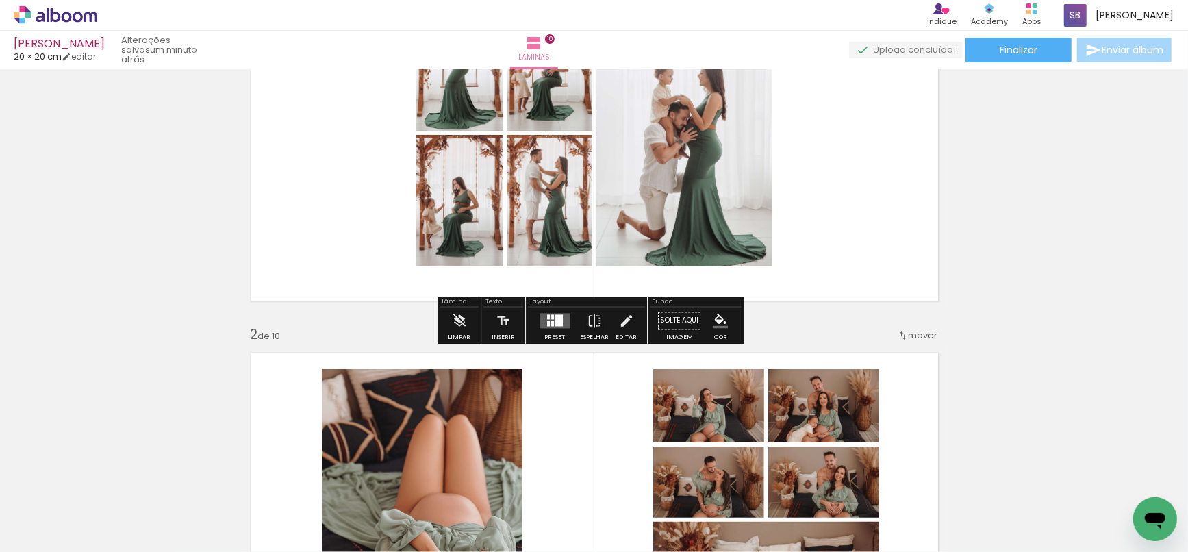
click at [550, 321] on quentale-layouter at bounding box center [555, 321] width 31 height 15
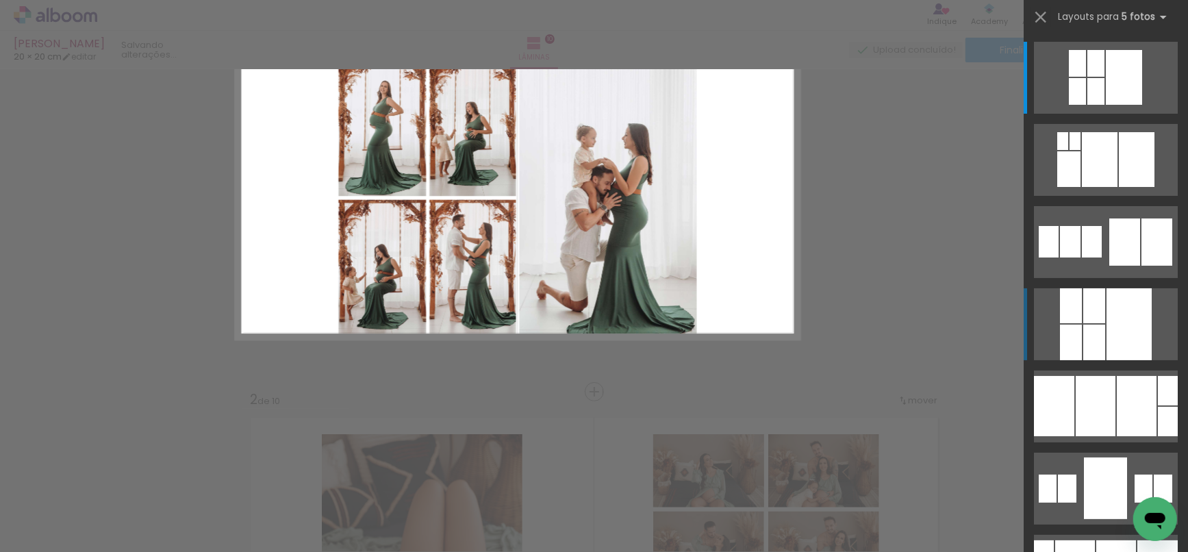
scroll to position [17, 0]
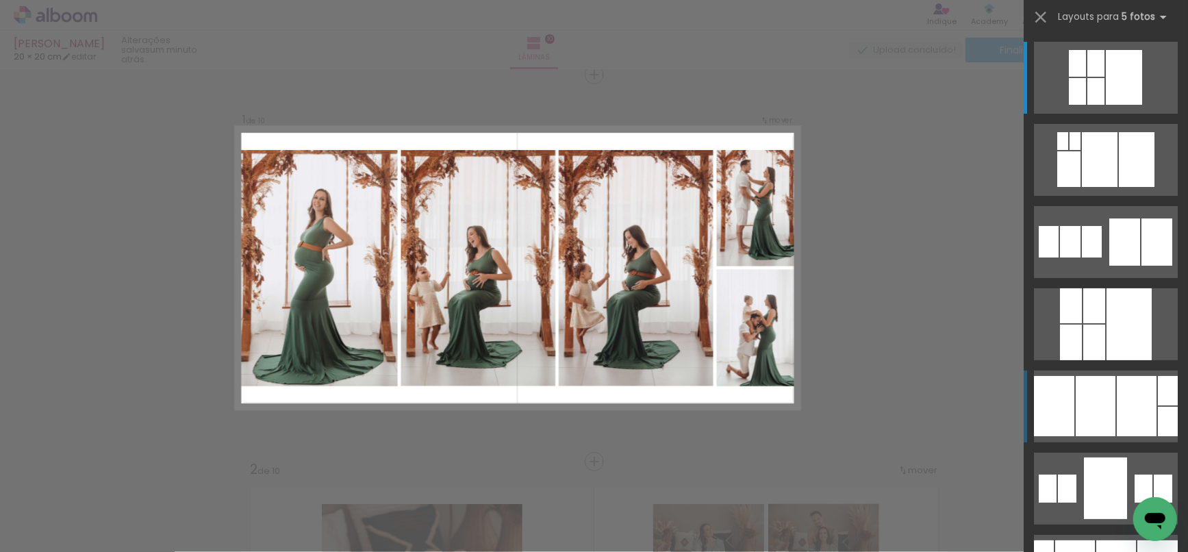
click at [1130, 399] on div at bounding box center [1137, 406] width 40 height 60
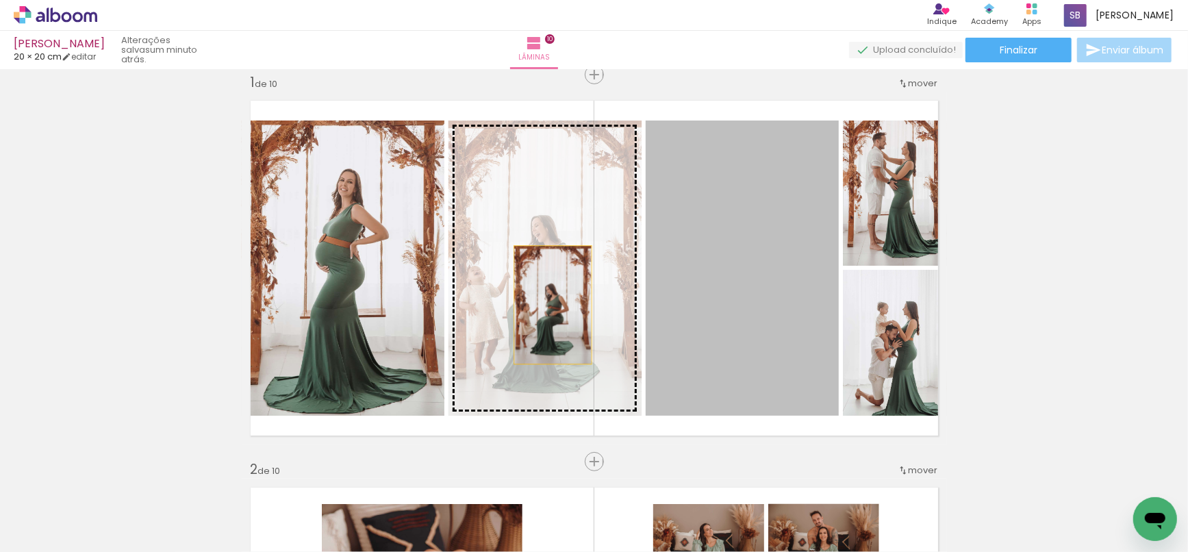
drag, startPoint x: 754, startPoint y: 310, endPoint x: 547, endPoint y: 305, distance: 206.9
click at [0, 0] on slot at bounding box center [0, 0] width 0 height 0
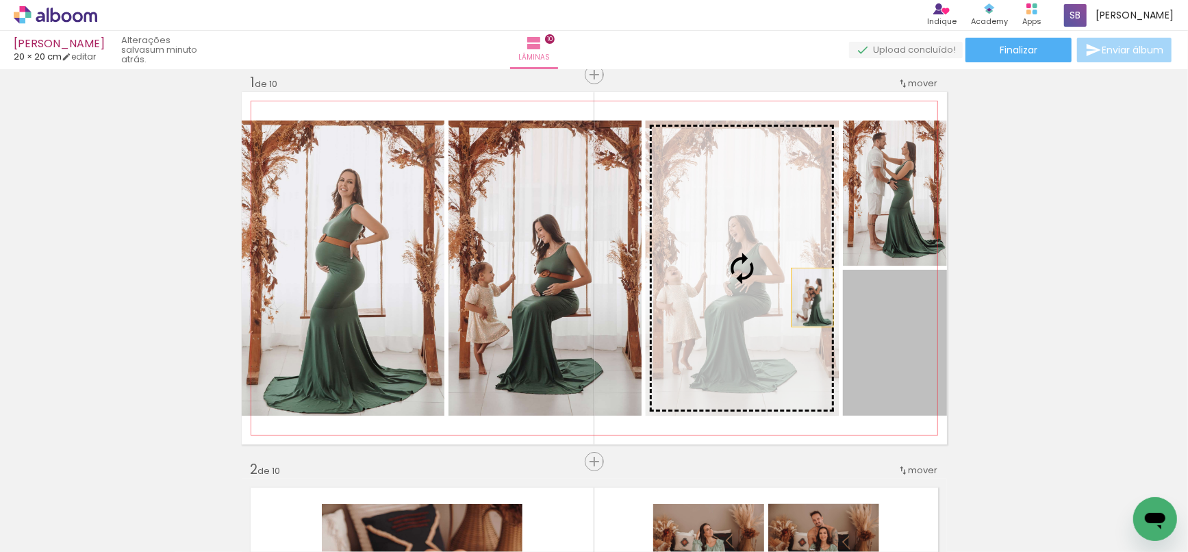
drag, startPoint x: 892, startPoint y: 347, endPoint x: 807, endPoint y: 297, distance: 99.1
click at [0, 0] on slot at bounding box center [0, 0] width 0 height 0
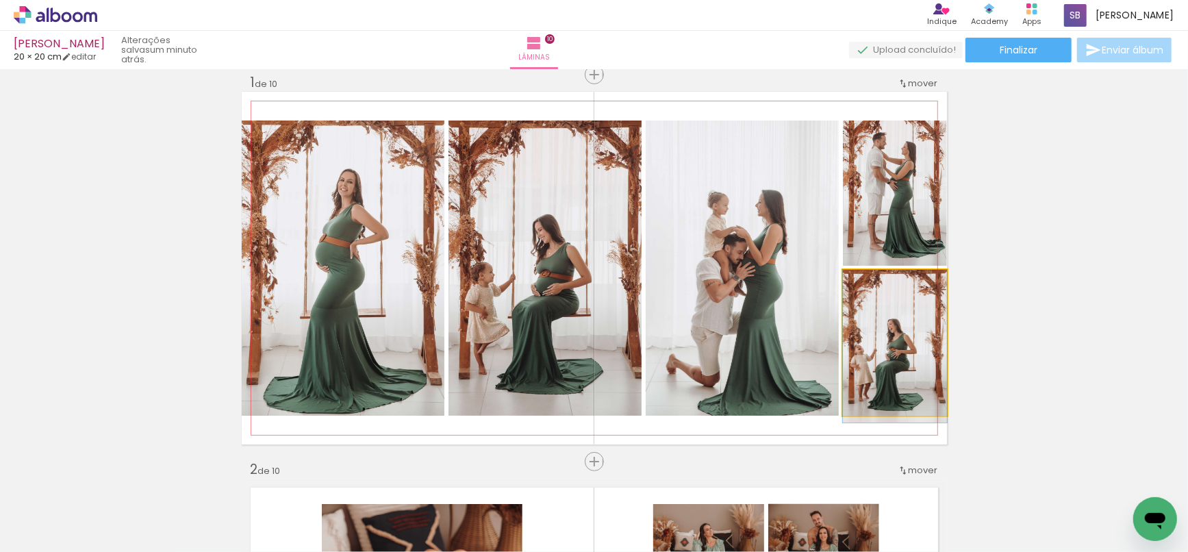
drag, startPoint x: 881, startPoint y: 366, endPoint x: 890, endPoint y: 373, distance: 11.7
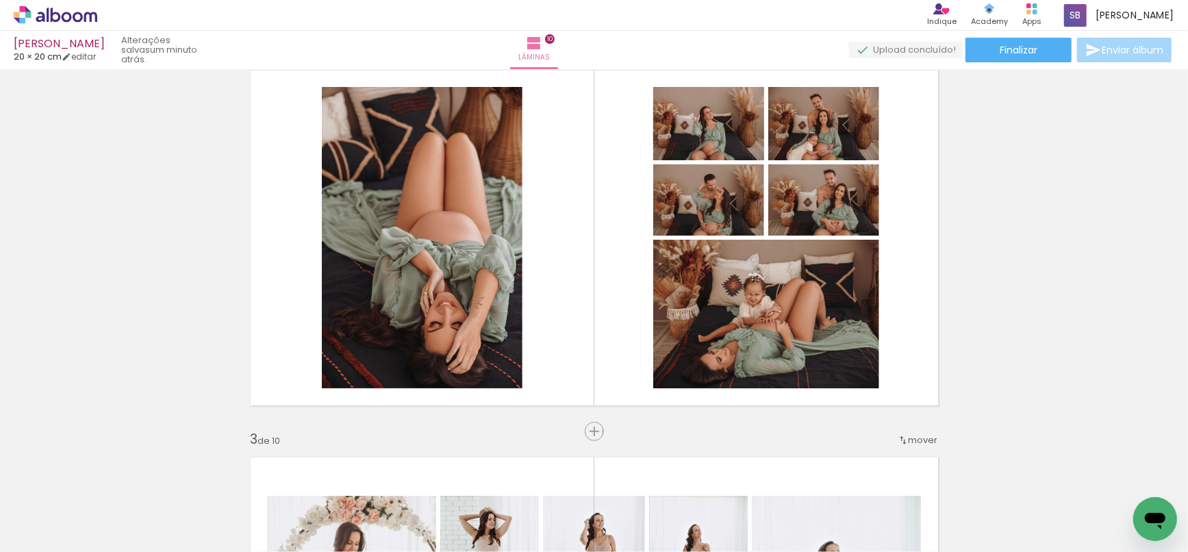
scroll to position [416, 0]
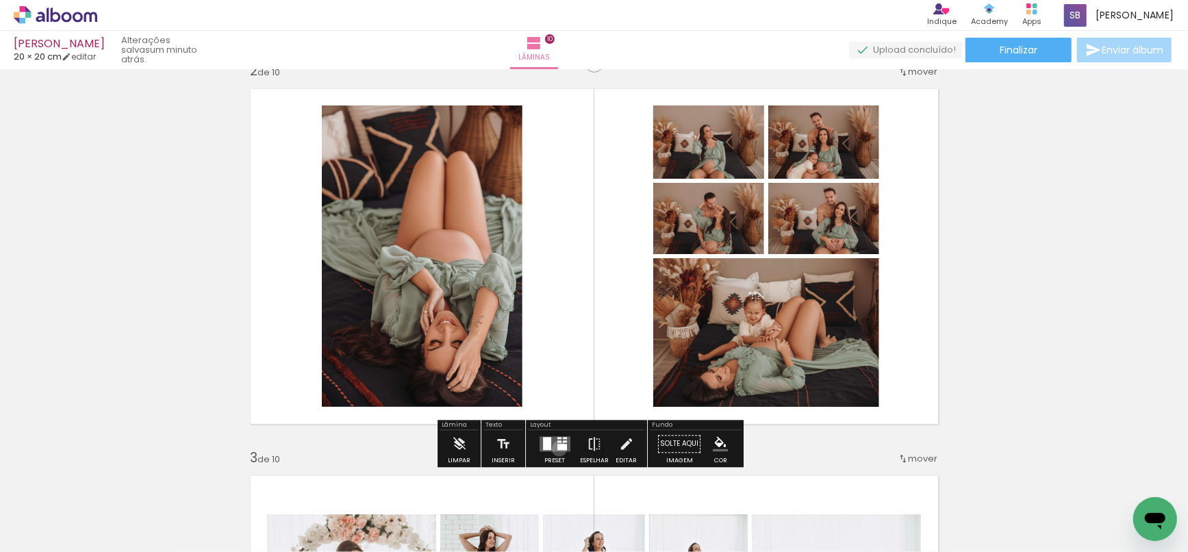
click at [558, 448] on div at bounding box center [563, 447] width 10 height 6
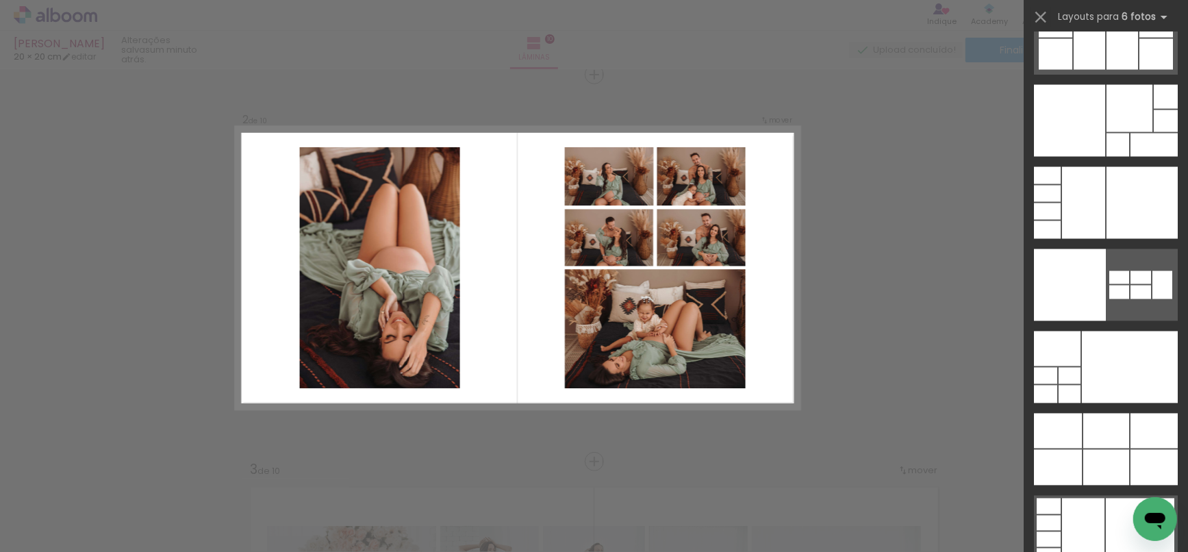
scroll to position [43039, 0]
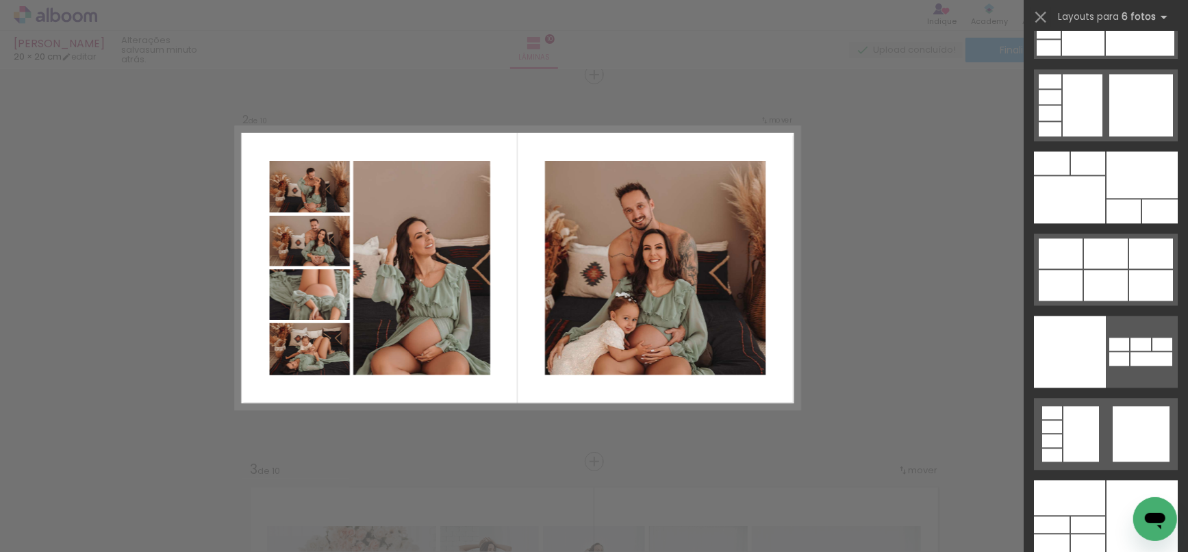
click at [851, 27] on div at bounding box center [594, 34] width 1188 height 69
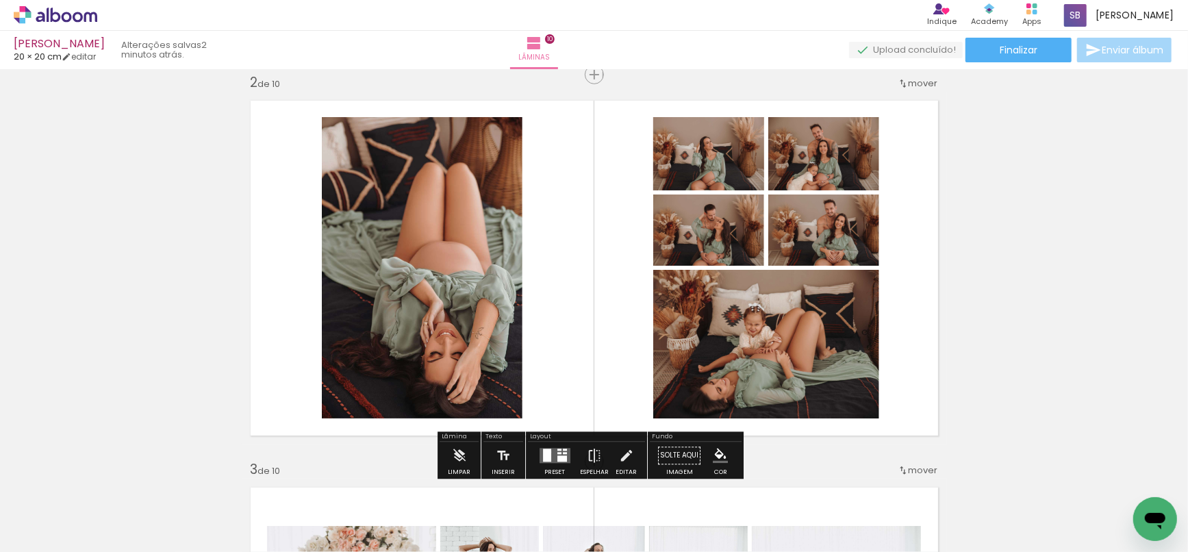
click at [547, 451] on div at bounding box center [547, 455] width 8 height 13
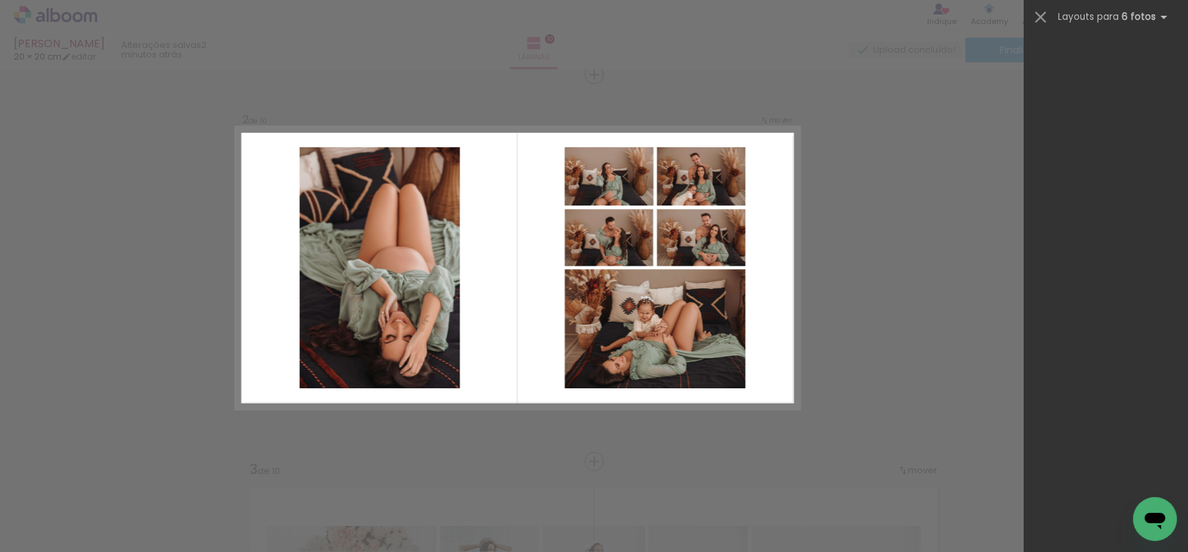
scroll to position [0, 0]
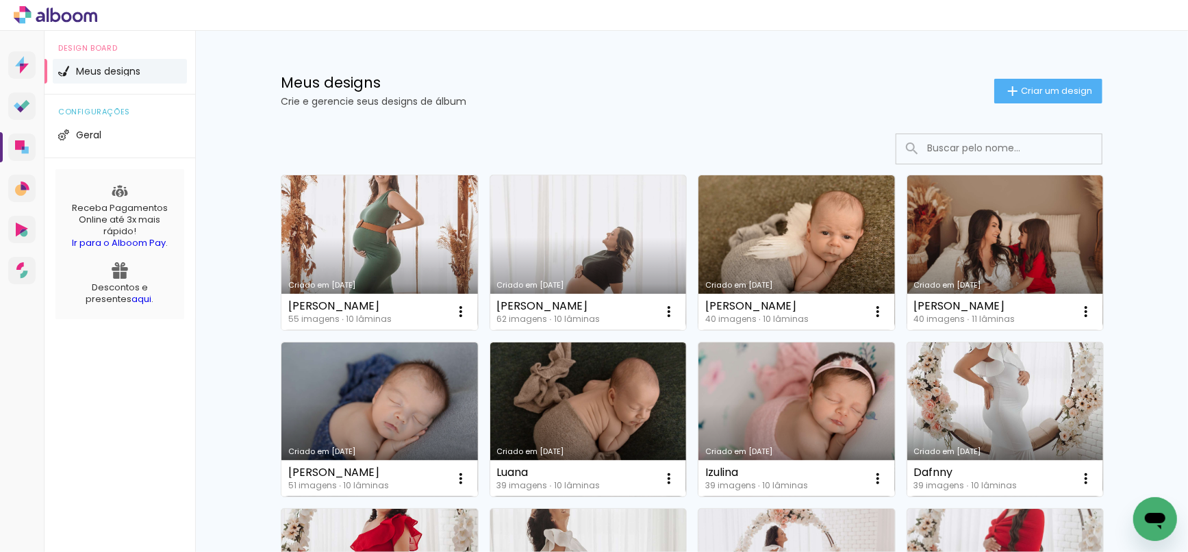
drag, startPoint x: 4, startPoint y: 13, endPoint x: 16, endPoint y: 11, distance: 11.8
click at [6, 13] on div at bounding box center [50, 15] width 101 height 18
click at [16, 11] on icon at bounding box center [56, 15] width 84 height 18
click at [1162, 14] on div at bounding box center [594, 15] width 1188 height 31
click at [22, 13] on icon at bounding box center [56, 15] width 84 height 18
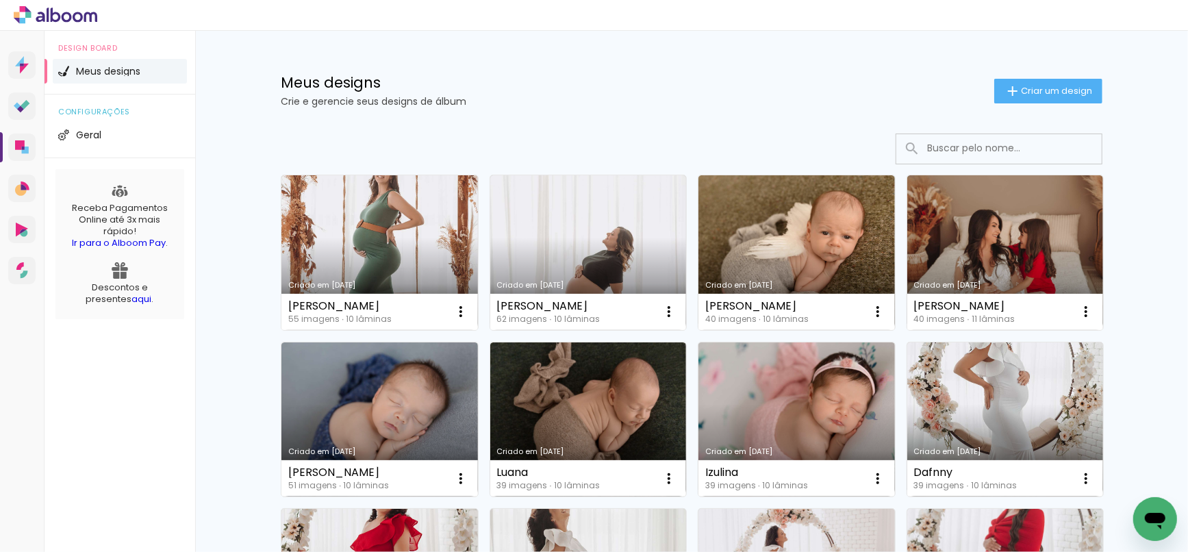
click at [45, 13] on icon at bounding box center [56, 15] width 84 height 18
